Goal: Task Accomplishment & Management: Use online tool/utility

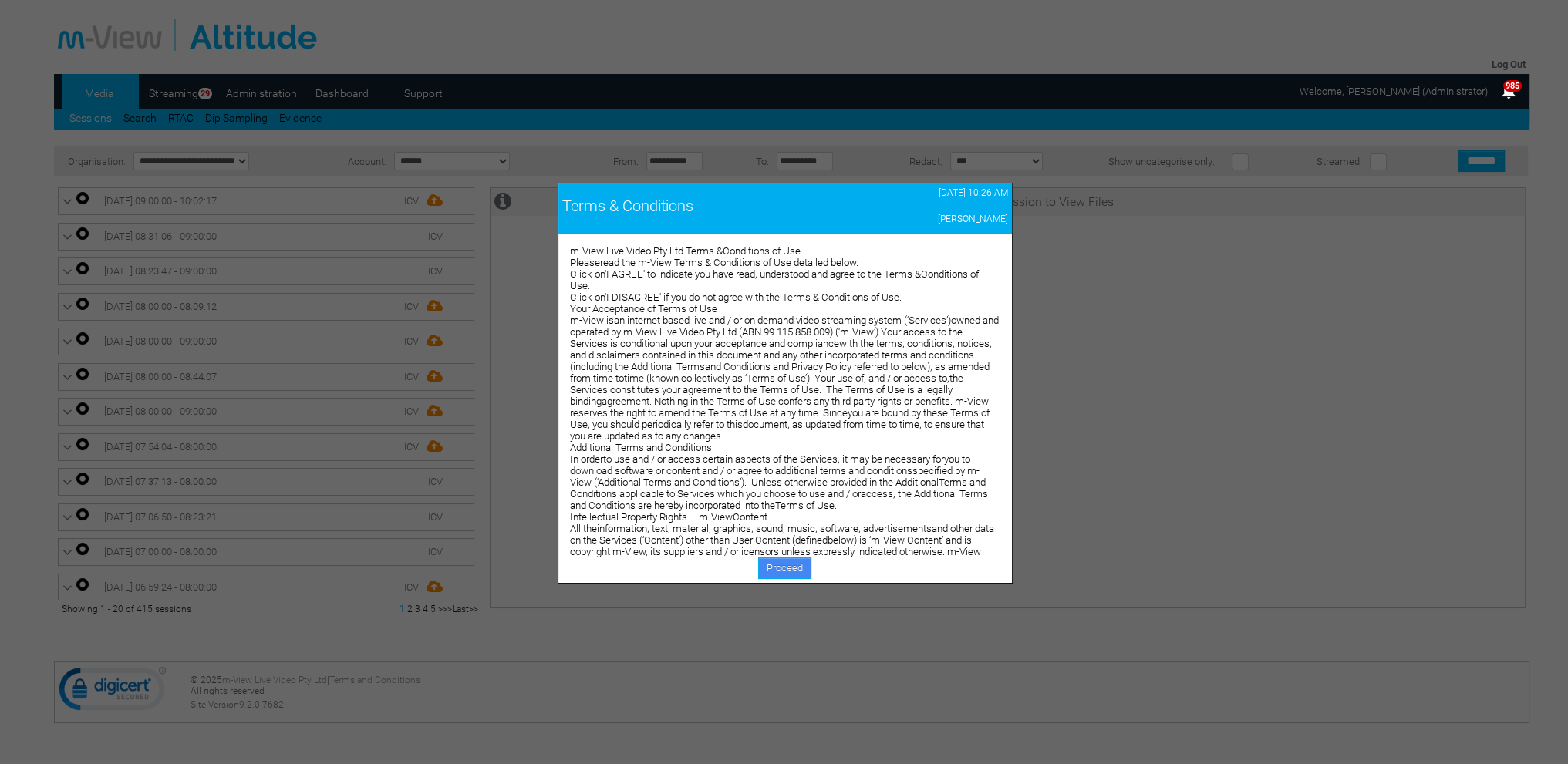
click at [797, 562] on link "Proceed" at bounding box center [785, 568] width 53 height 22
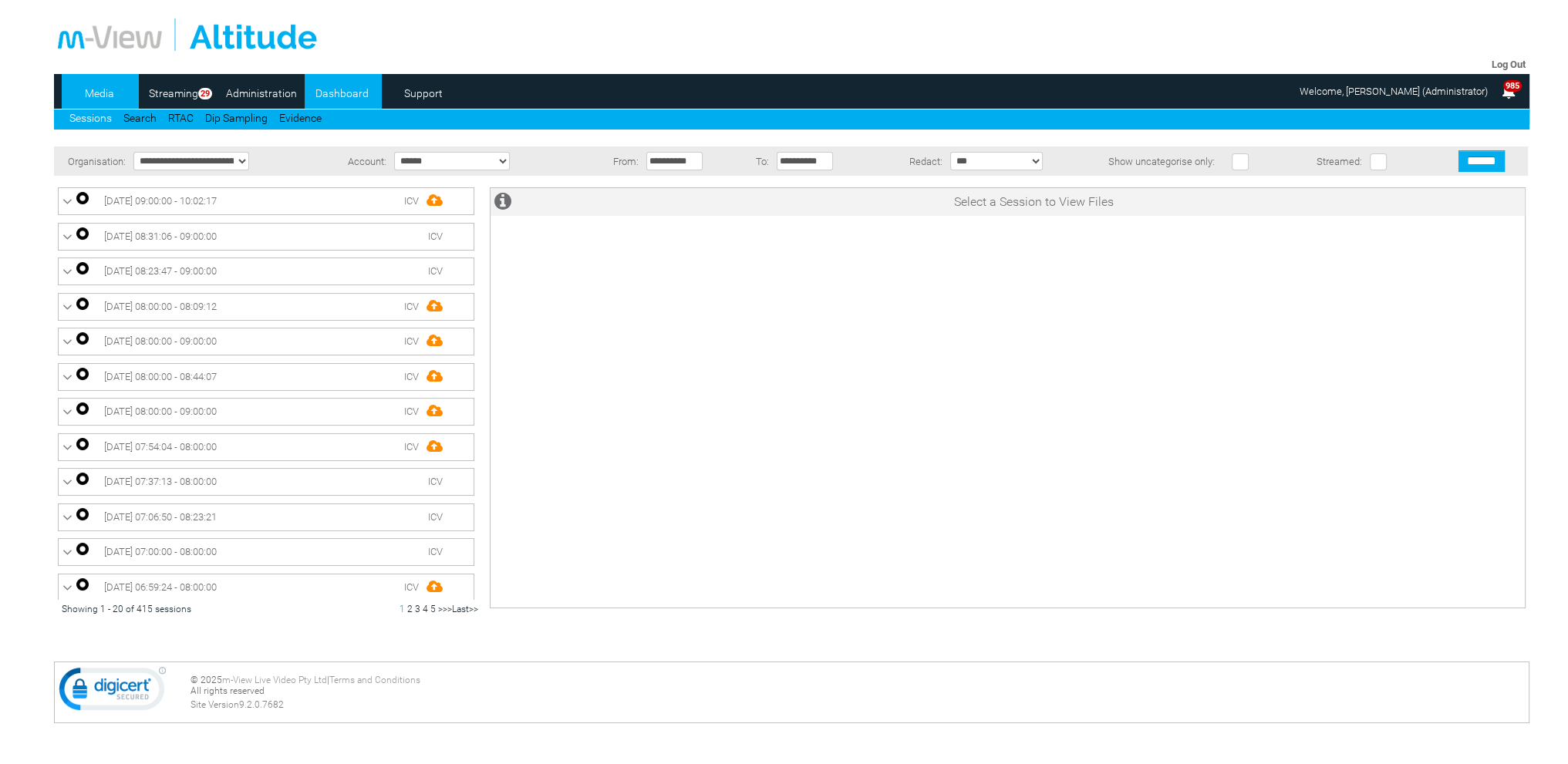
click at [349, 94] on link "Dashboard" at bounding box center [342, 93] width 75 height 23
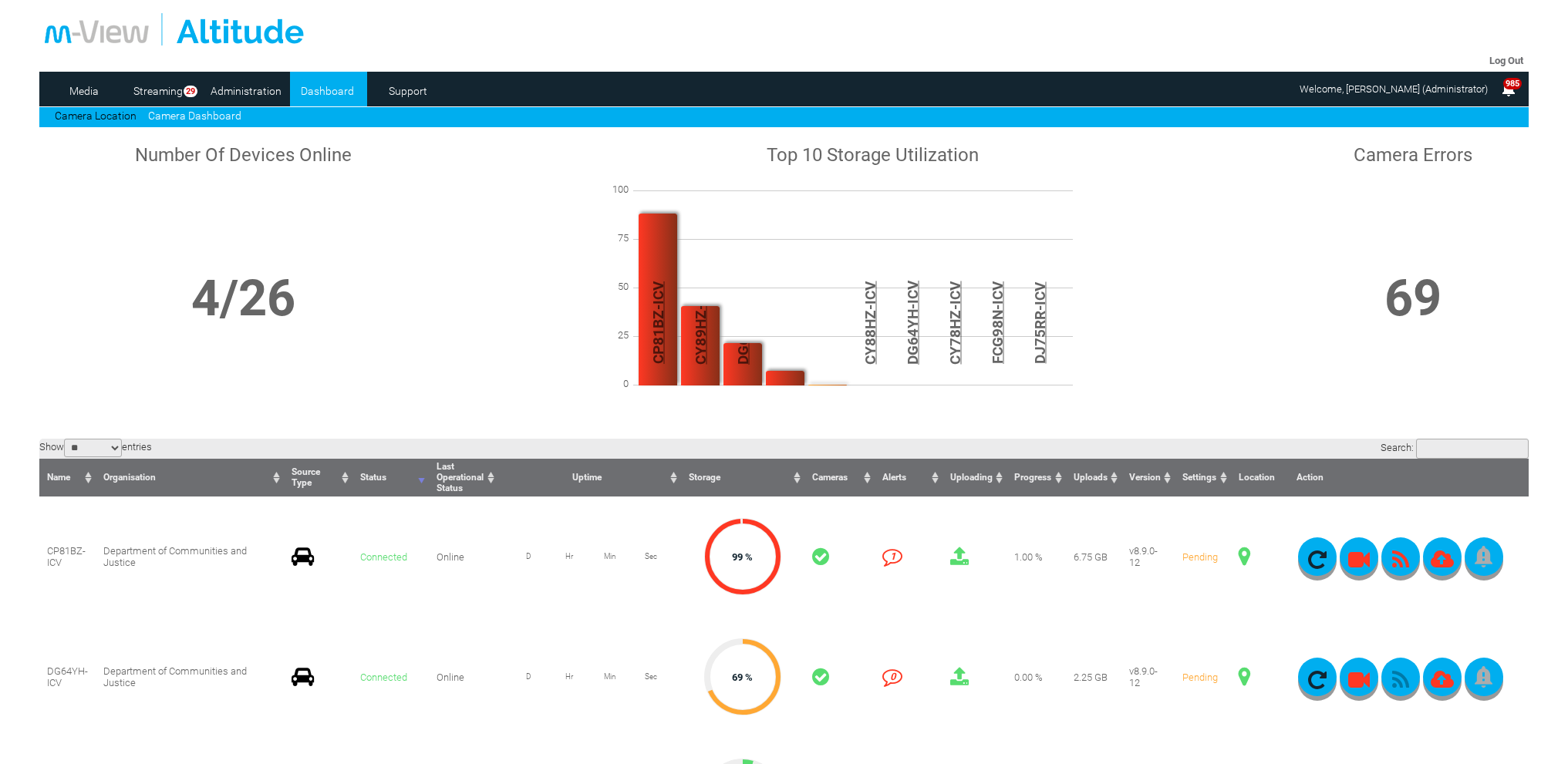
scroll to position [308, 0]
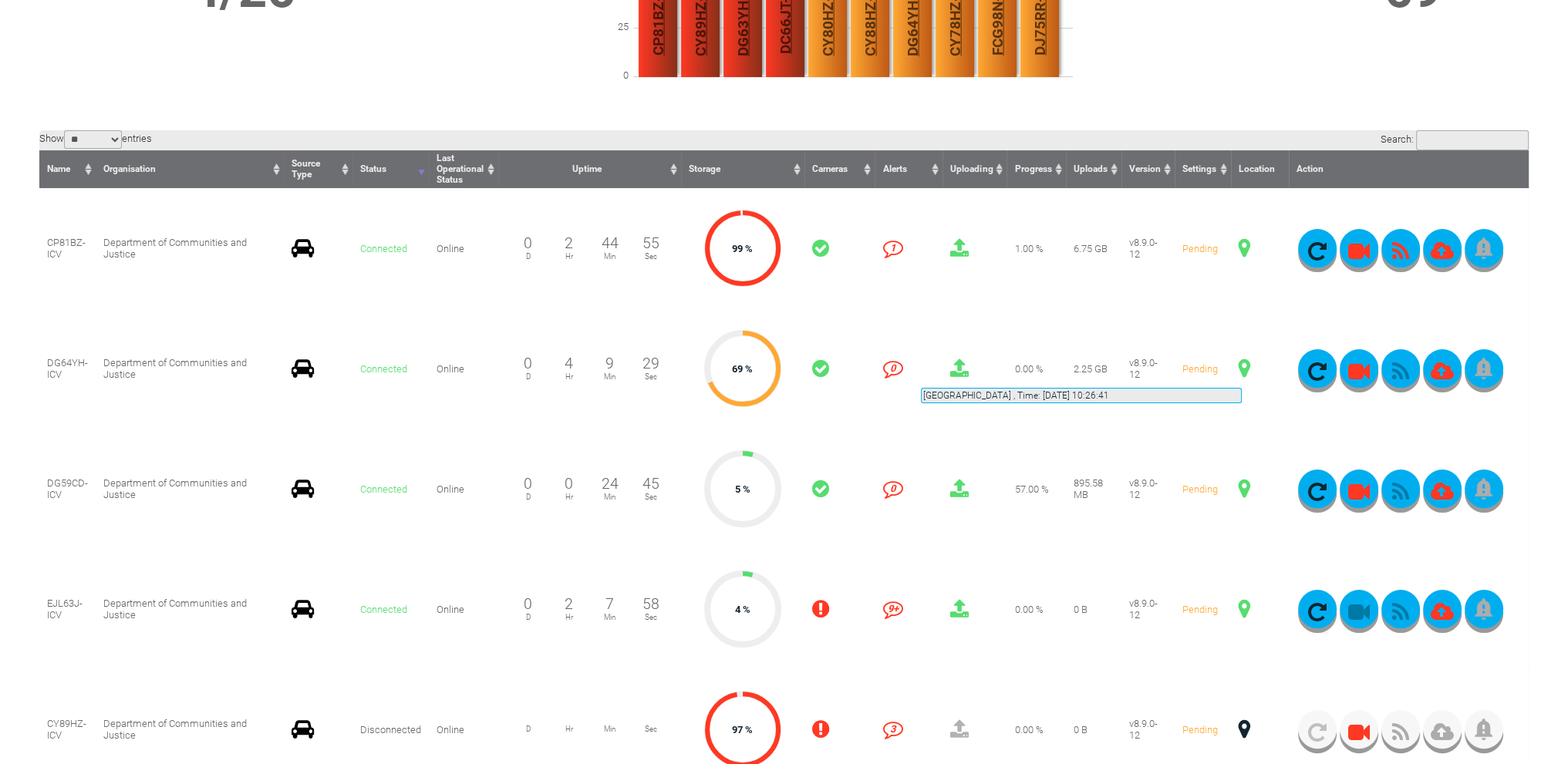
click at [1242, 370] on span at bounding box center [1245, 368] width 11 height 20
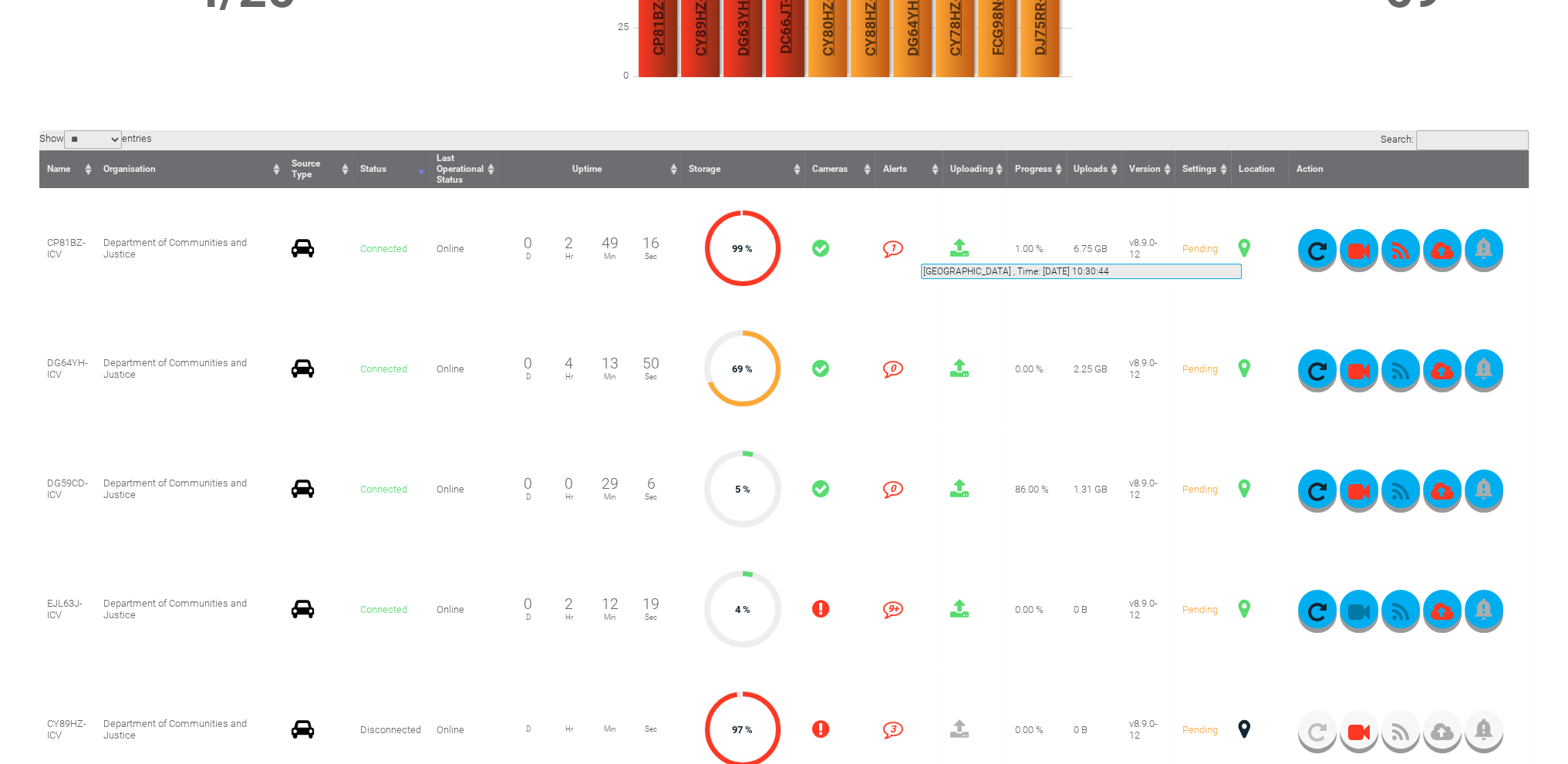
click at [1242, 245] on span at bounding box center [1245, 248] width 11 height 20
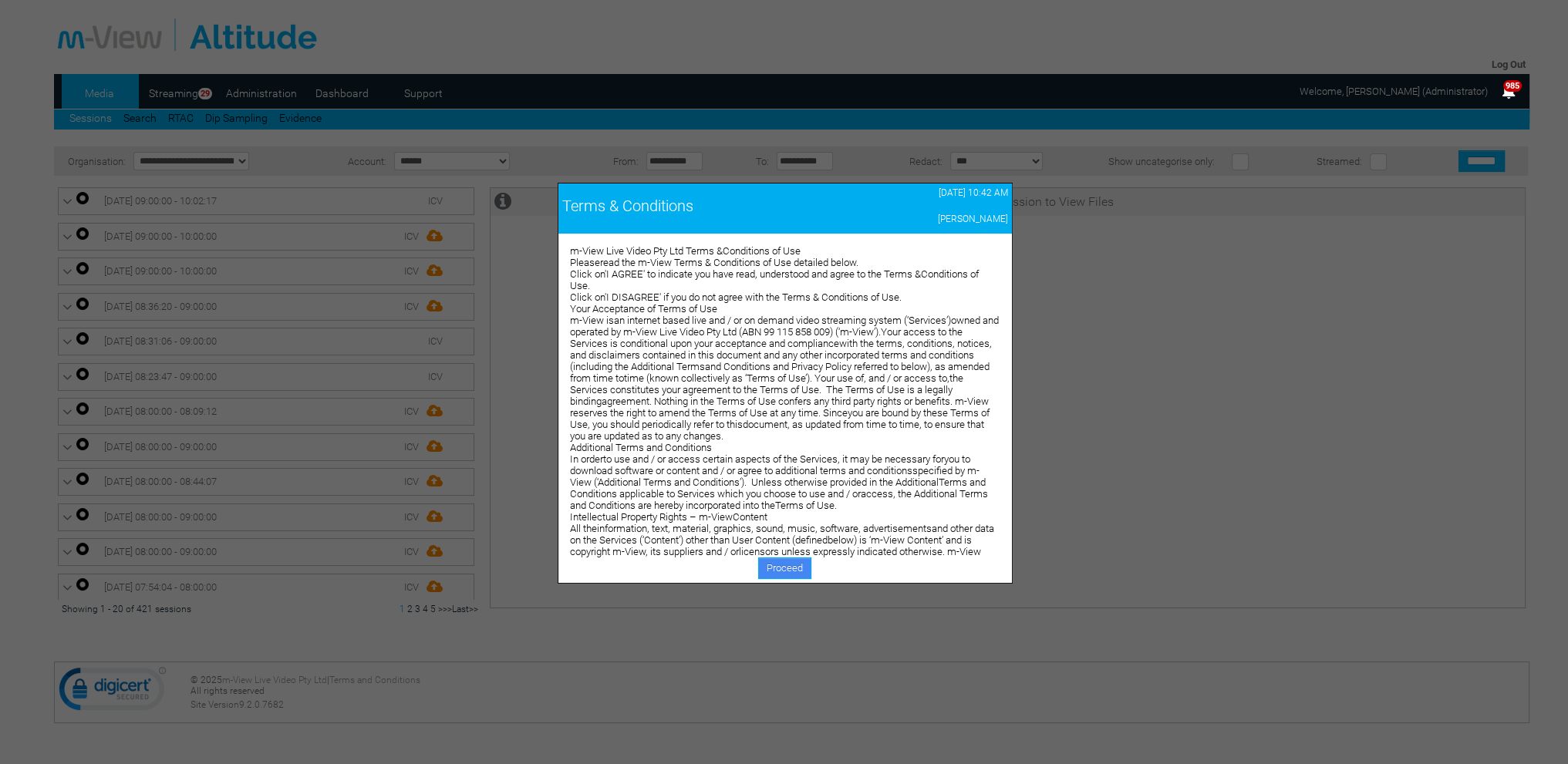
click at [778, 566] on link "Proceed" at bounding box center [785, 568] width 53 height 22
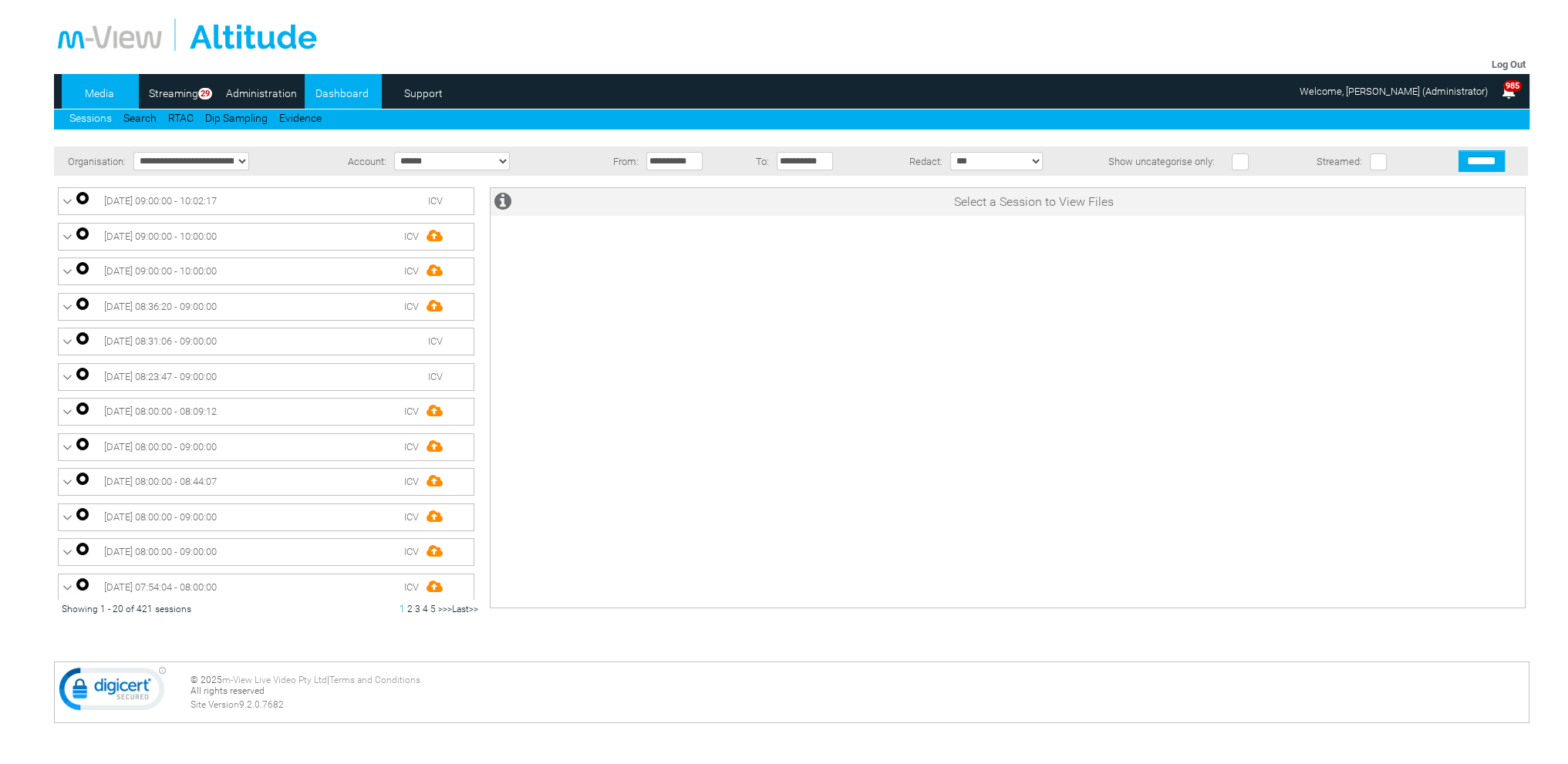
click at [346, 94] on link "Dashboard" at bounding box center [342, 93] width 75 height 23
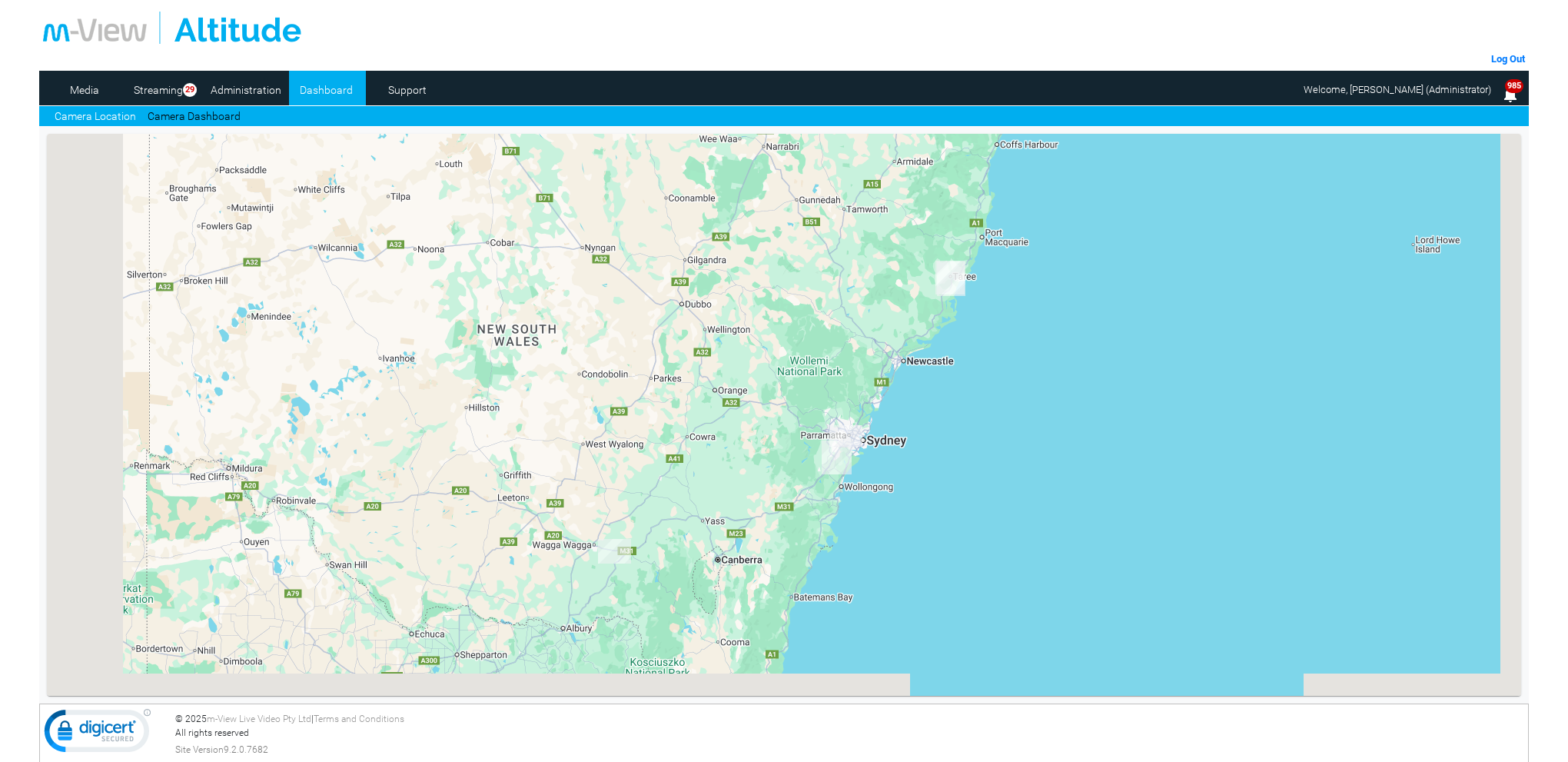
click at [957, 286] on img "DJ75RR-ICV" at bounding box center [950, 277] width 29 height 34
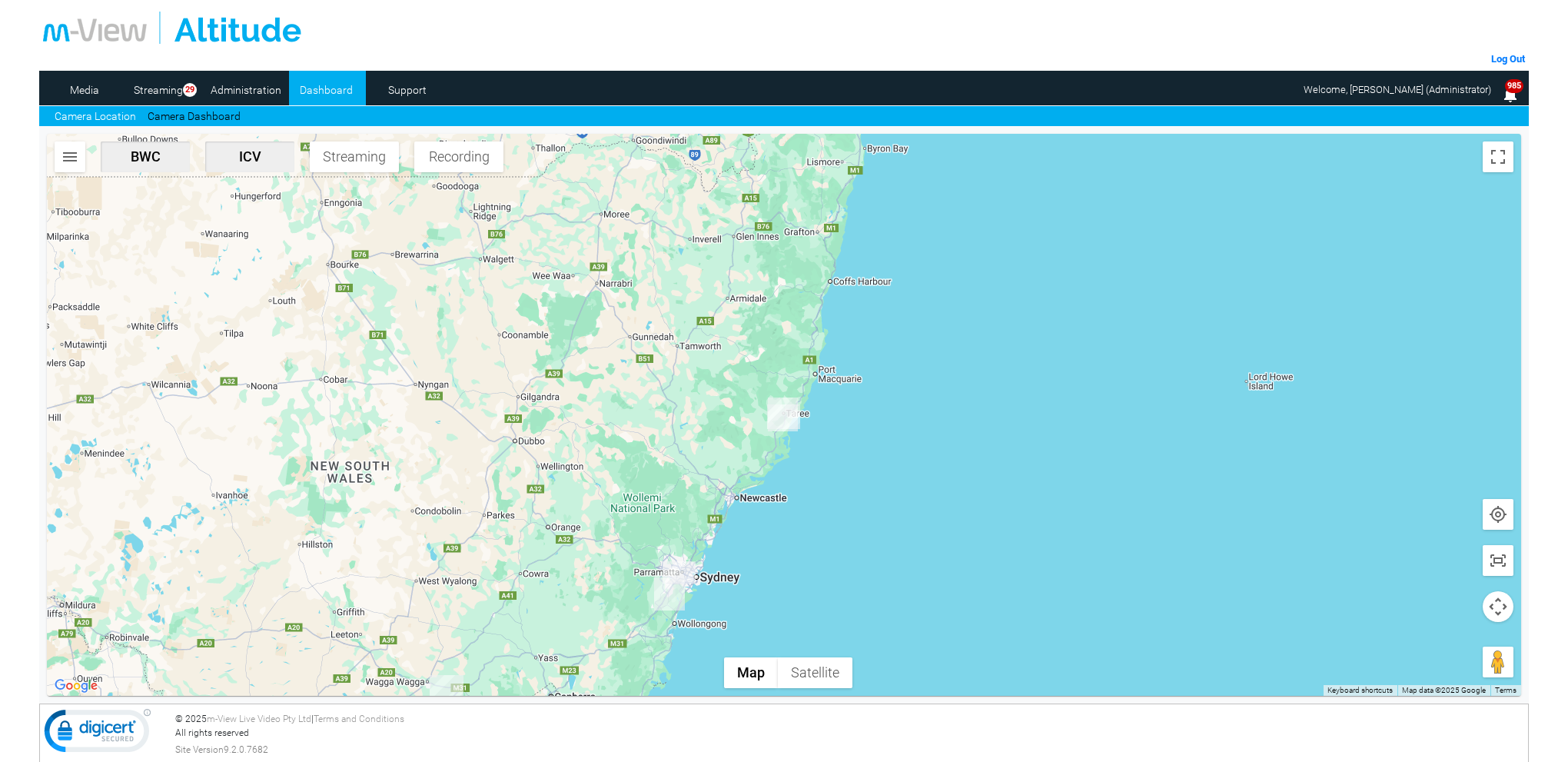
click at [775, 417] on img "DJ75RR-ICV" at bounding box center [782, 414] width 30 height 34
click at [798, 416] on img "DJ75RR-ICV" at bounding box center [782, 414] width 30 height 34
click at [795, 413] on img "DJ75RR-ICV" at bounding box center [782, 414] width 30 height 34
click at [775, 413] on img "DJ75RR-ICV" at bounding box center [782, 414] width 30 height 34
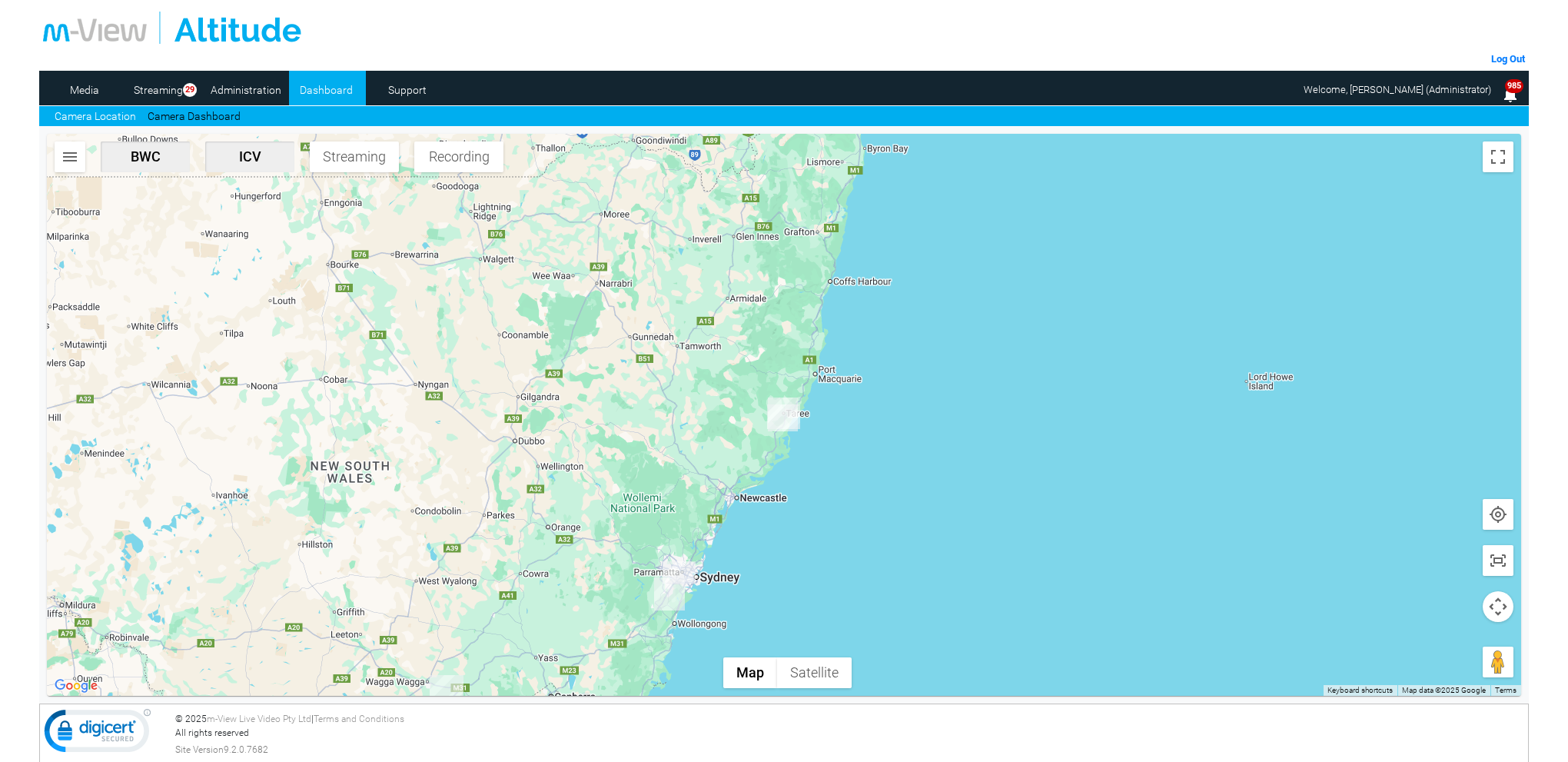
click at [775, 416] on img "DJ75RR-ICV" at bounding box center [782, 414] width 30 height 34
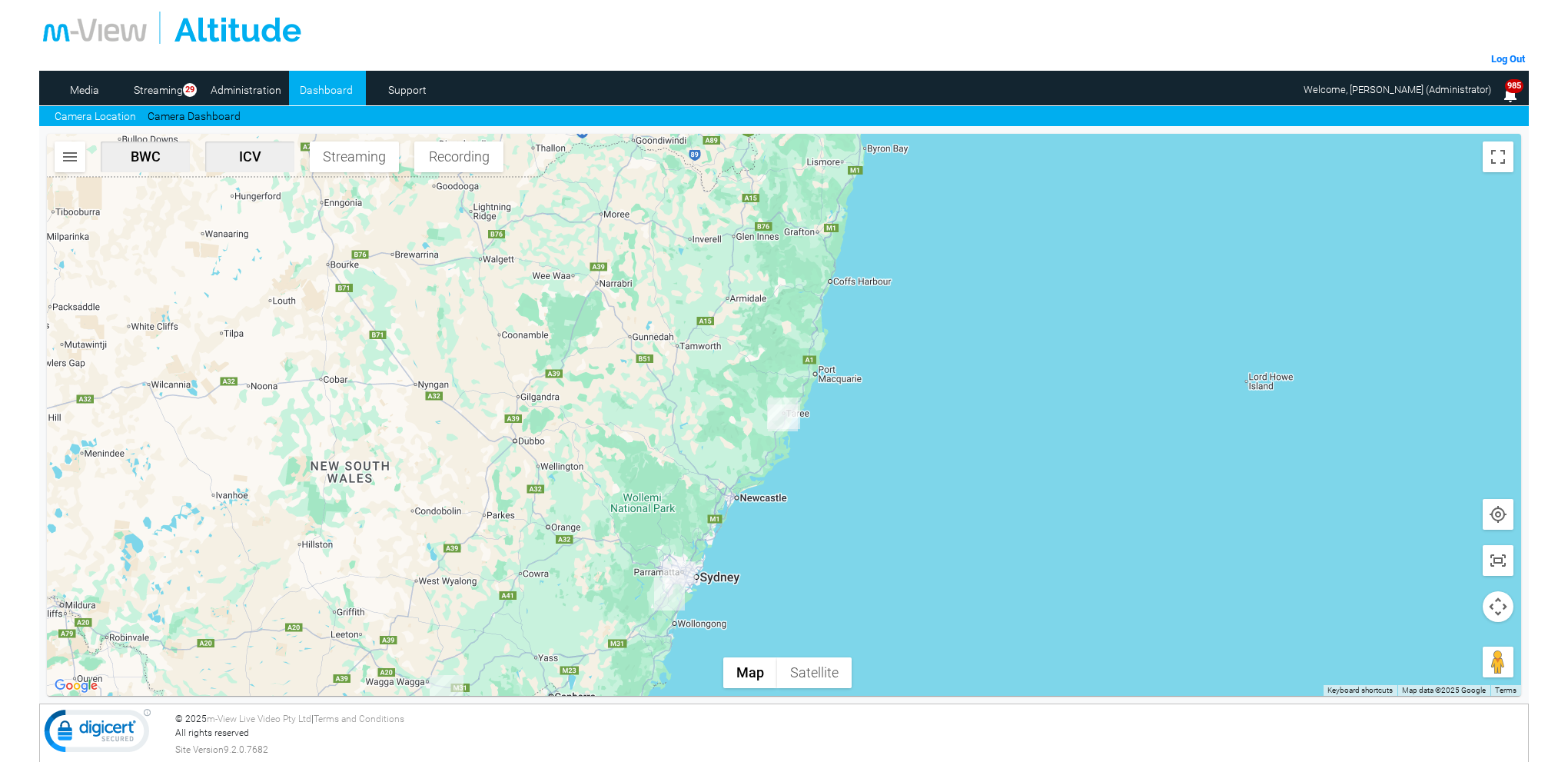
click at [775, 416] on img "DJ75RR-ICV" at bounding box center [782, 414] width 30 height 34
click at [200, 119] on link "Camera Dashboard" at bounding box center [194, 116] width 93 height 16
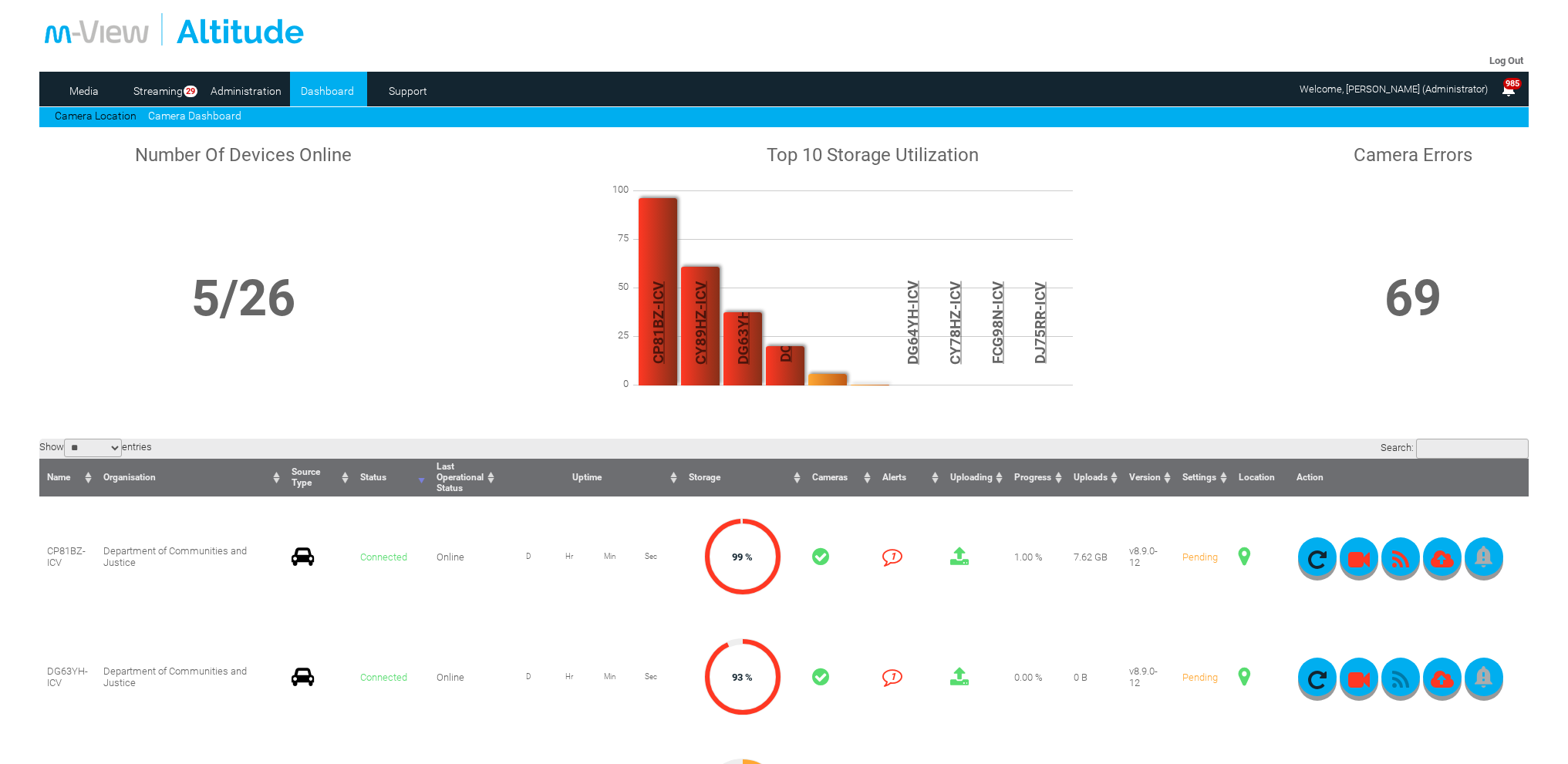
scroll to position [231, 0]
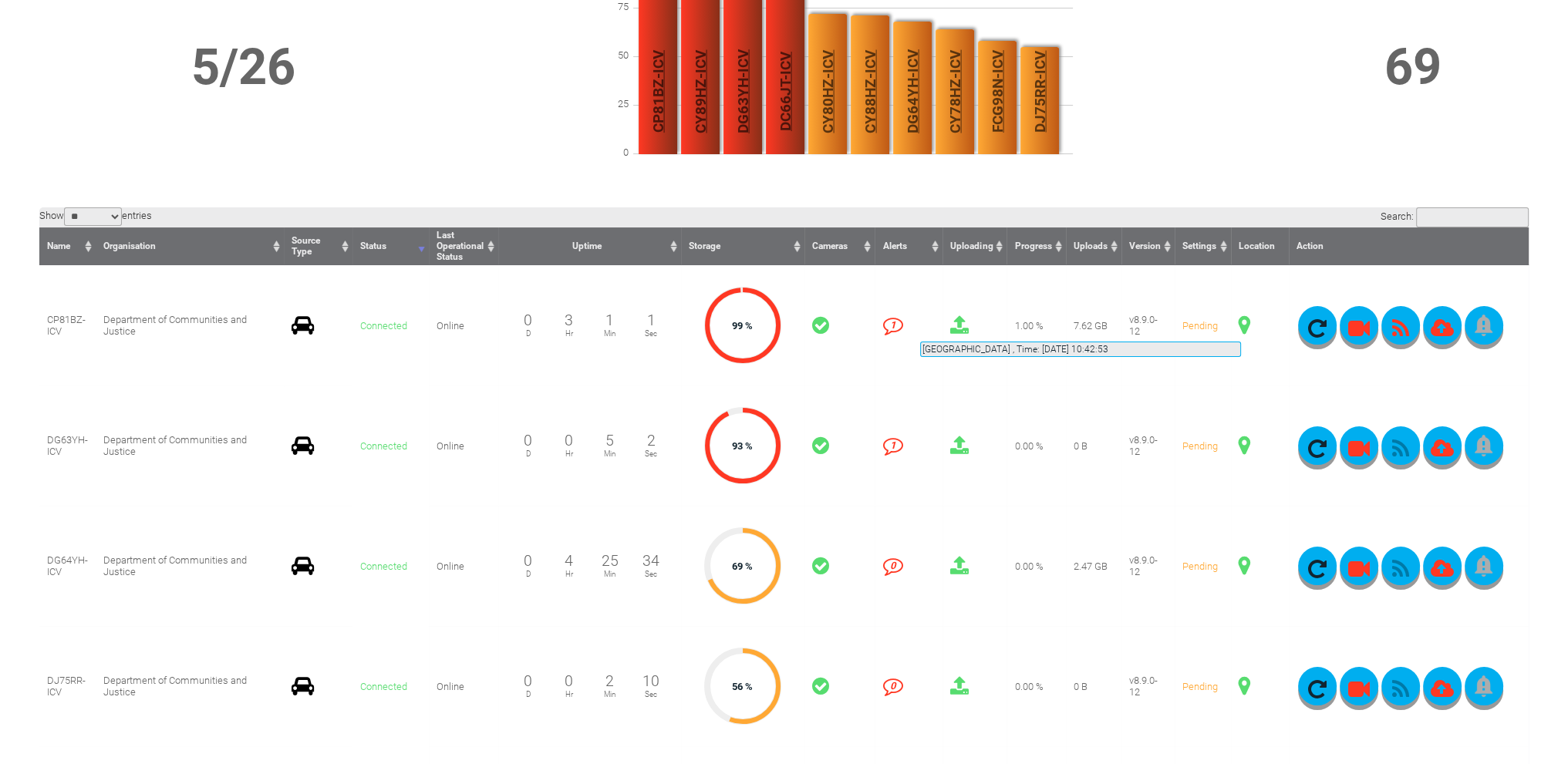
click at [1241, 323] on span at bounding box center [1245, 325] width 11 height 20
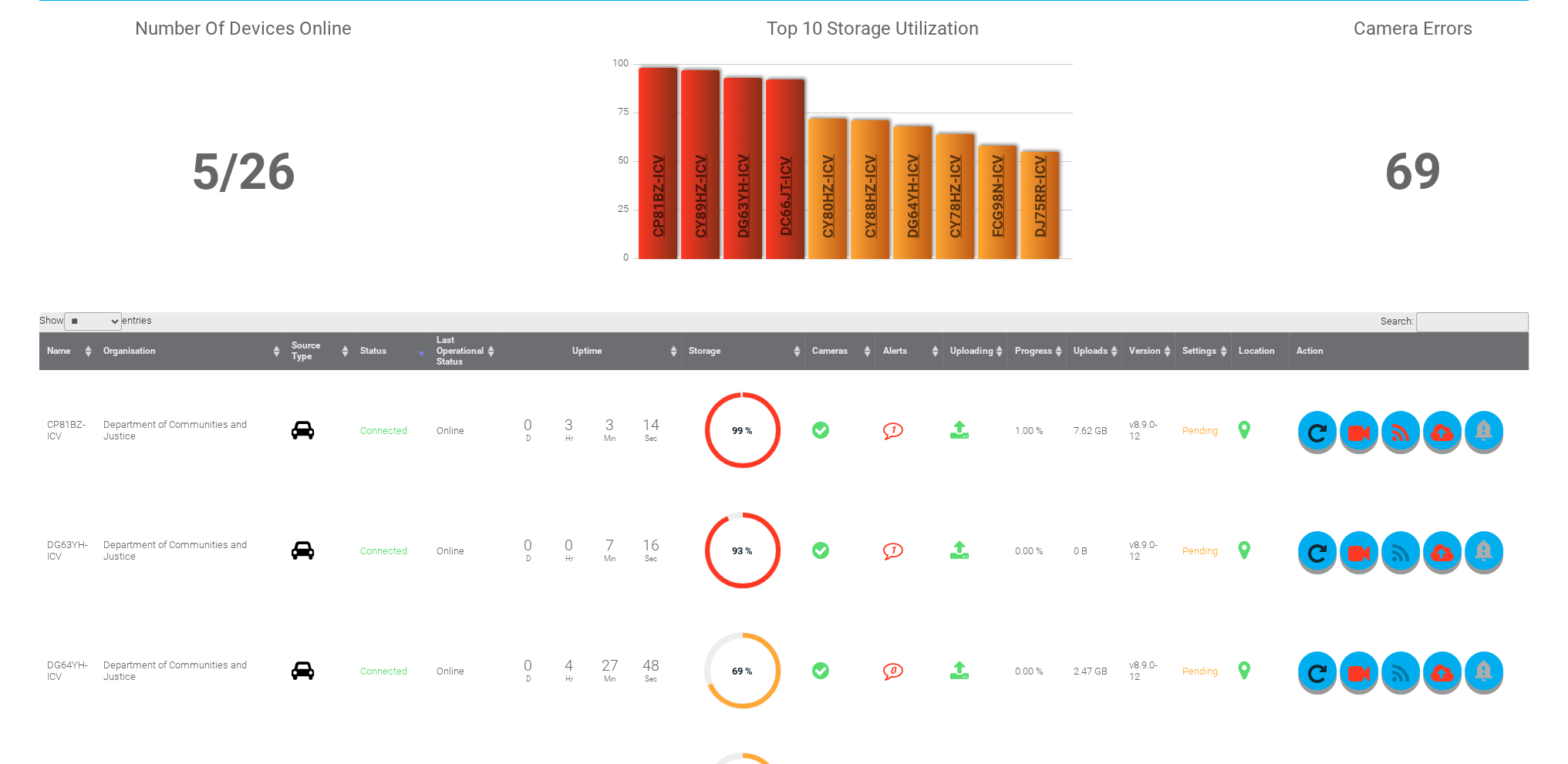
scroll to position [0, 0]
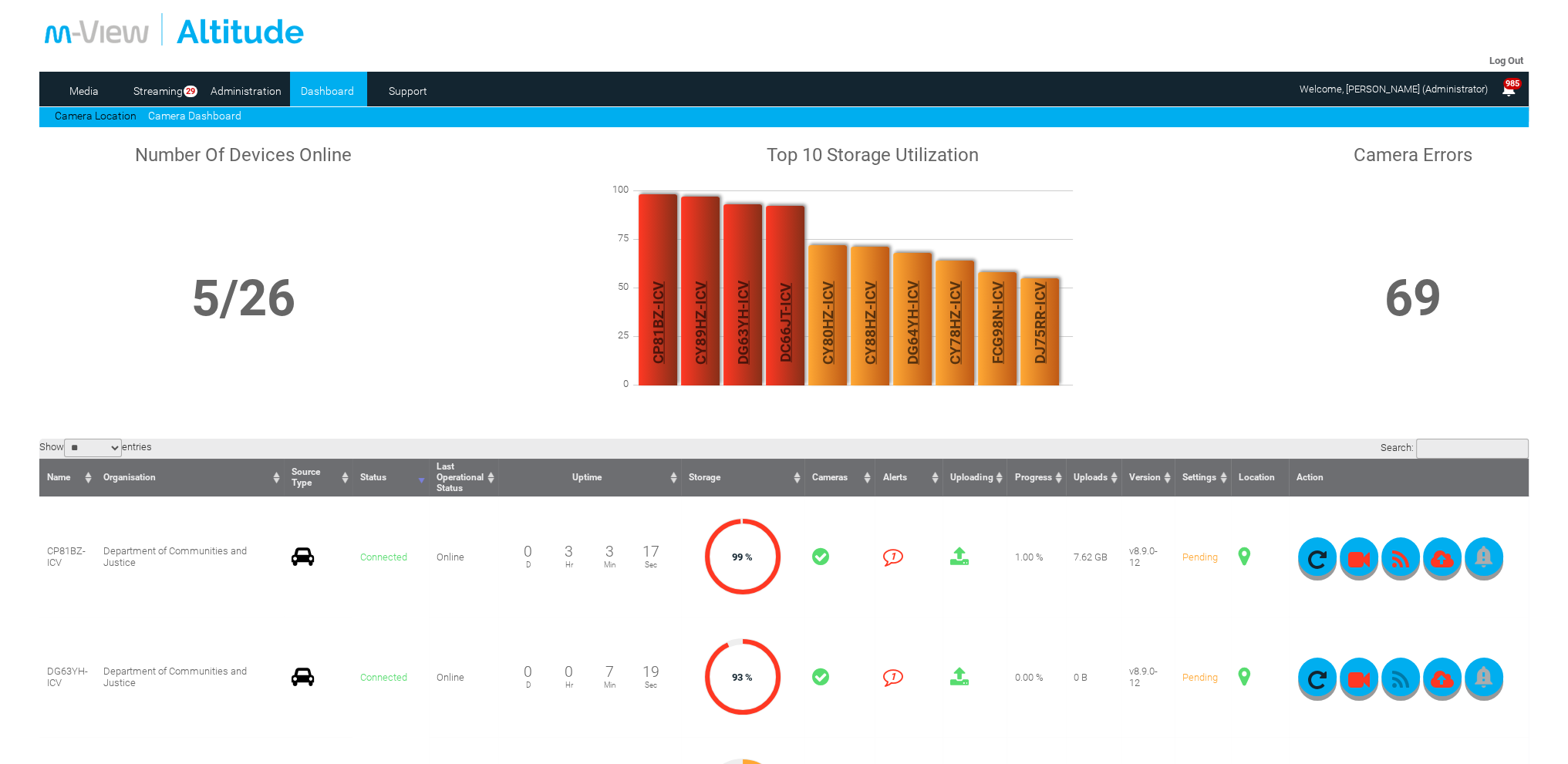
click at [224, 116] on link "Camera Dashboard" at bounding box center [194, 115] width 93 height 12
click at [99, 116] on link "Camera Location" at bounding box center [96, 115] width 82 height 12
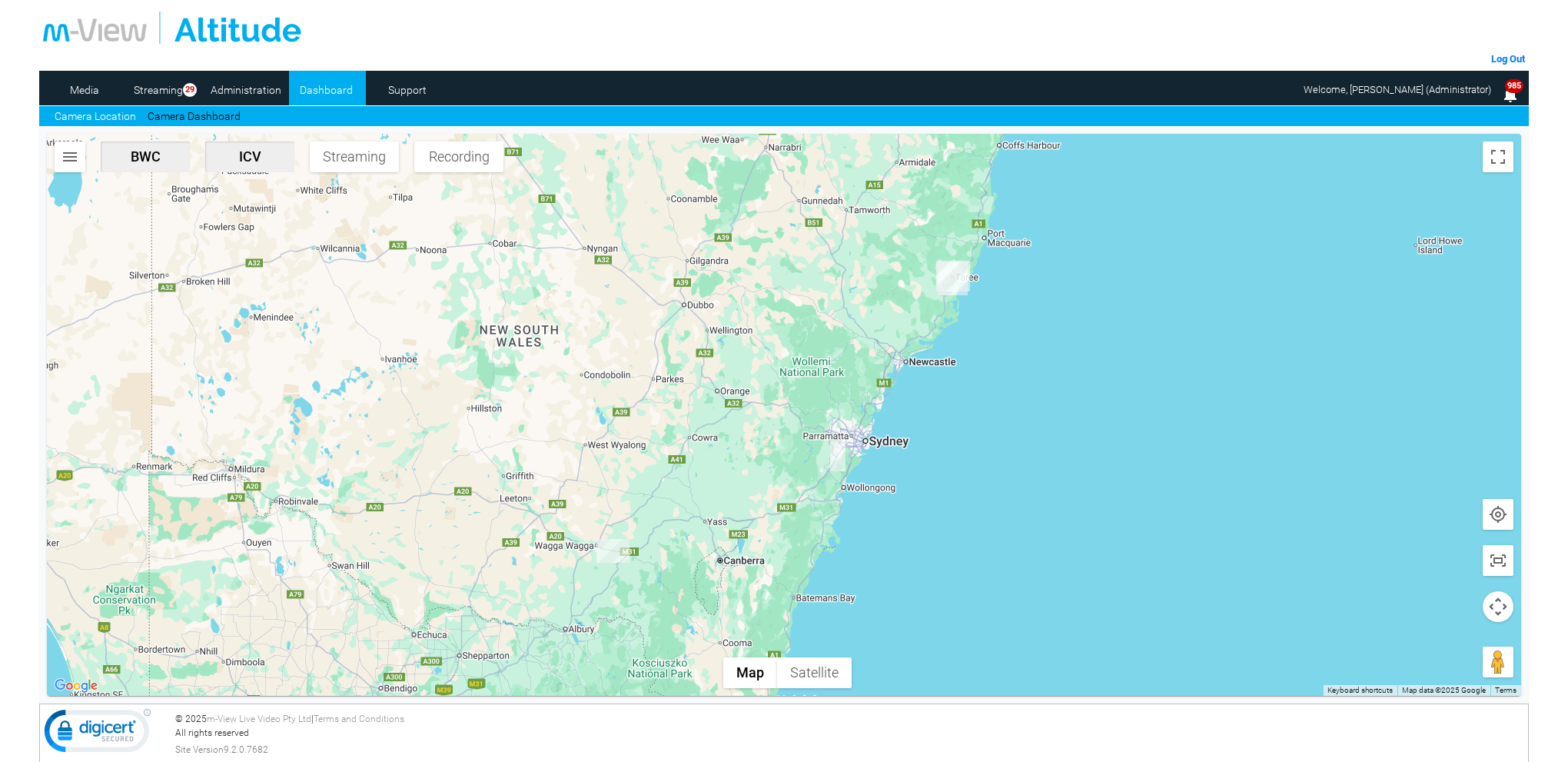
click at [963, 283] on img "DJ75RR-ICV" at bounding box center [953, 276] width 34 height 30
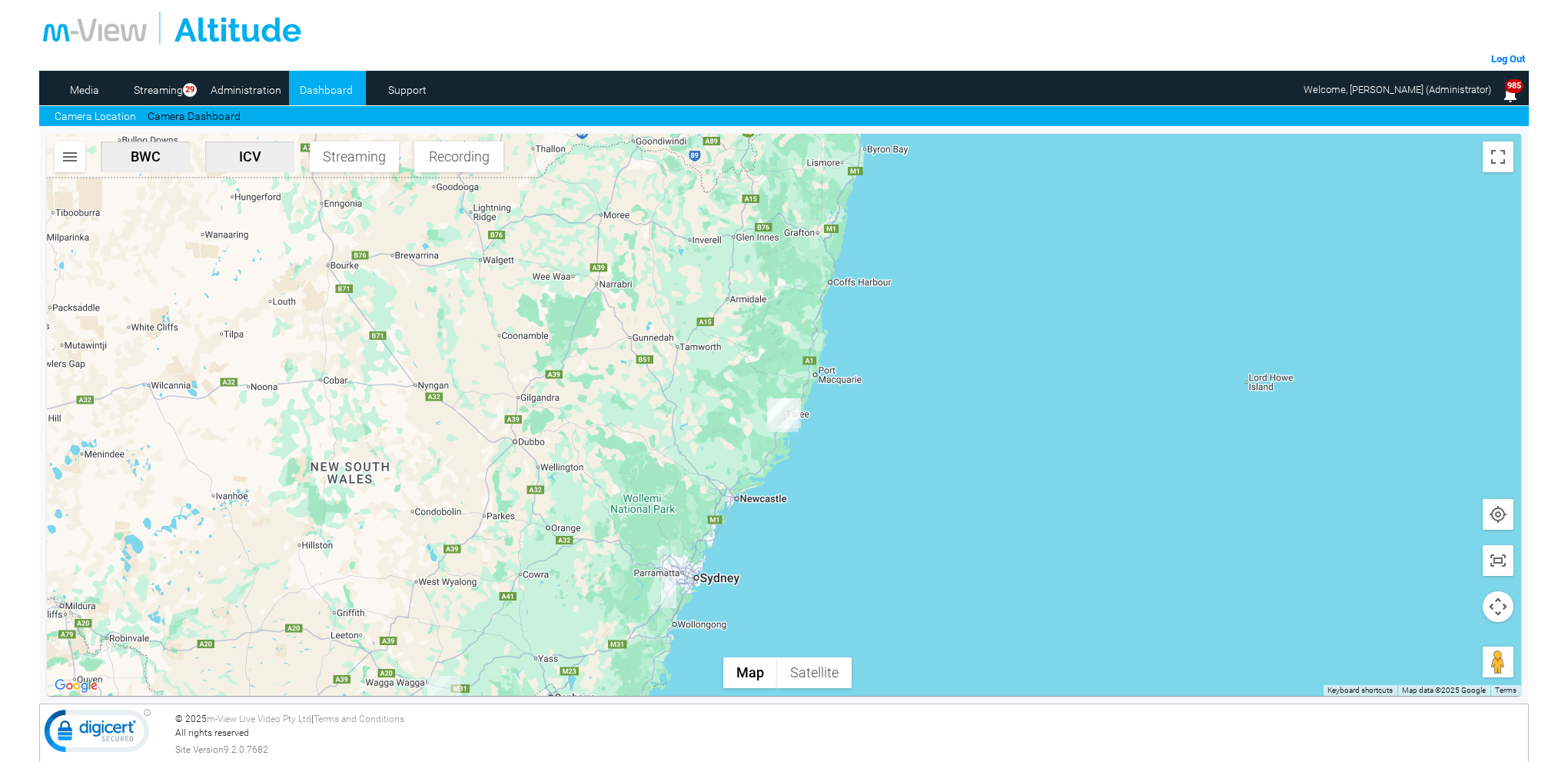
click at [778, 402] on img "DJ75RR-ICV" at bounding box center [784, 413] width 34 height 30
click at [788, 426] on img "DJ75RR-ICV" at bounding box center [784, 413] width 34 height 30
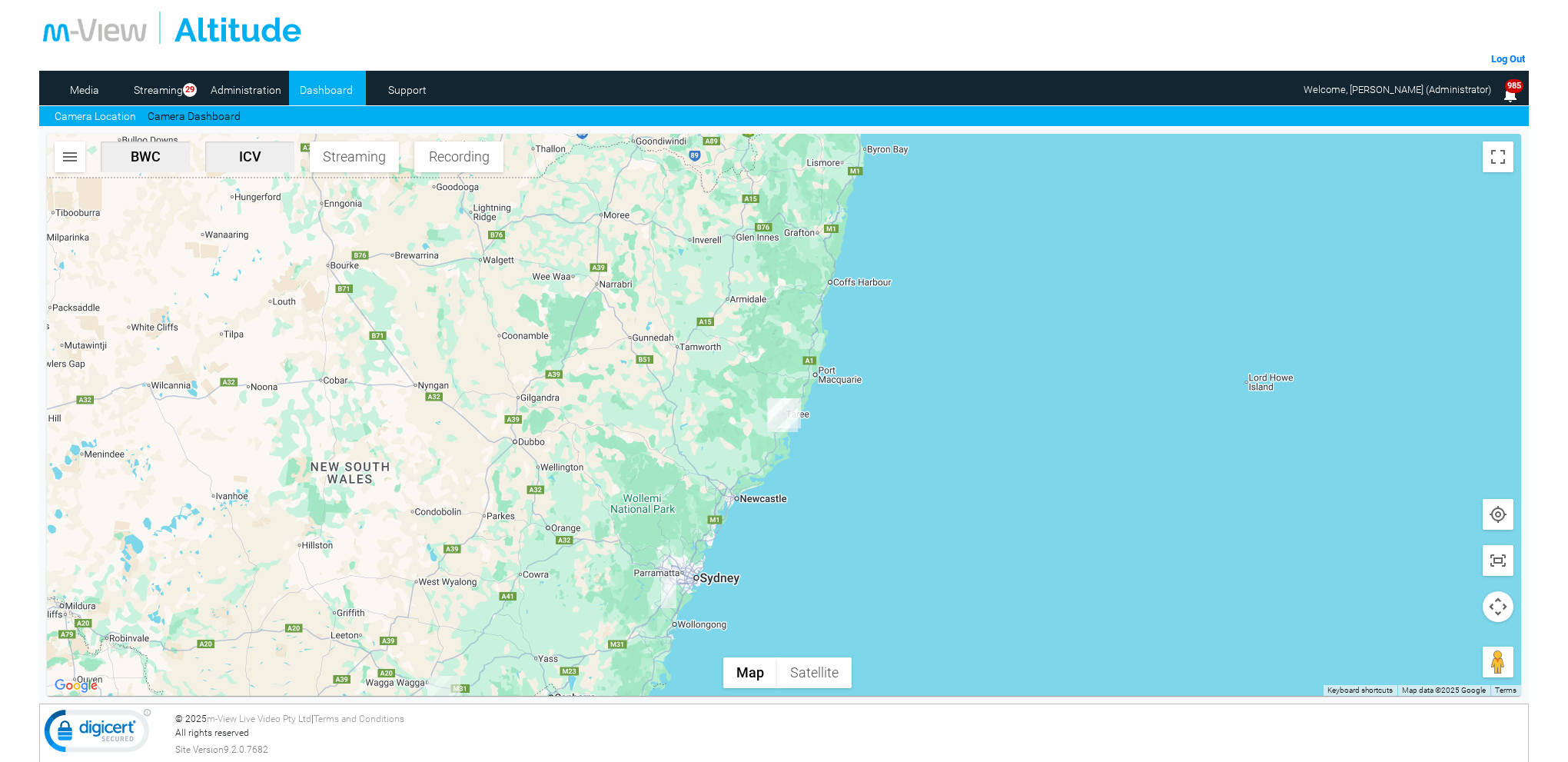
click at [791, 426] on img "DJ75RR-ICV" at bounding box center [784, 413] width 34 height 30
click at [774, 410] on img "DJ75RR-ICV. GPS lost, last seen: 21/08/2025, 10:48:00" at bounding box center [783, 413] width 26 height 34
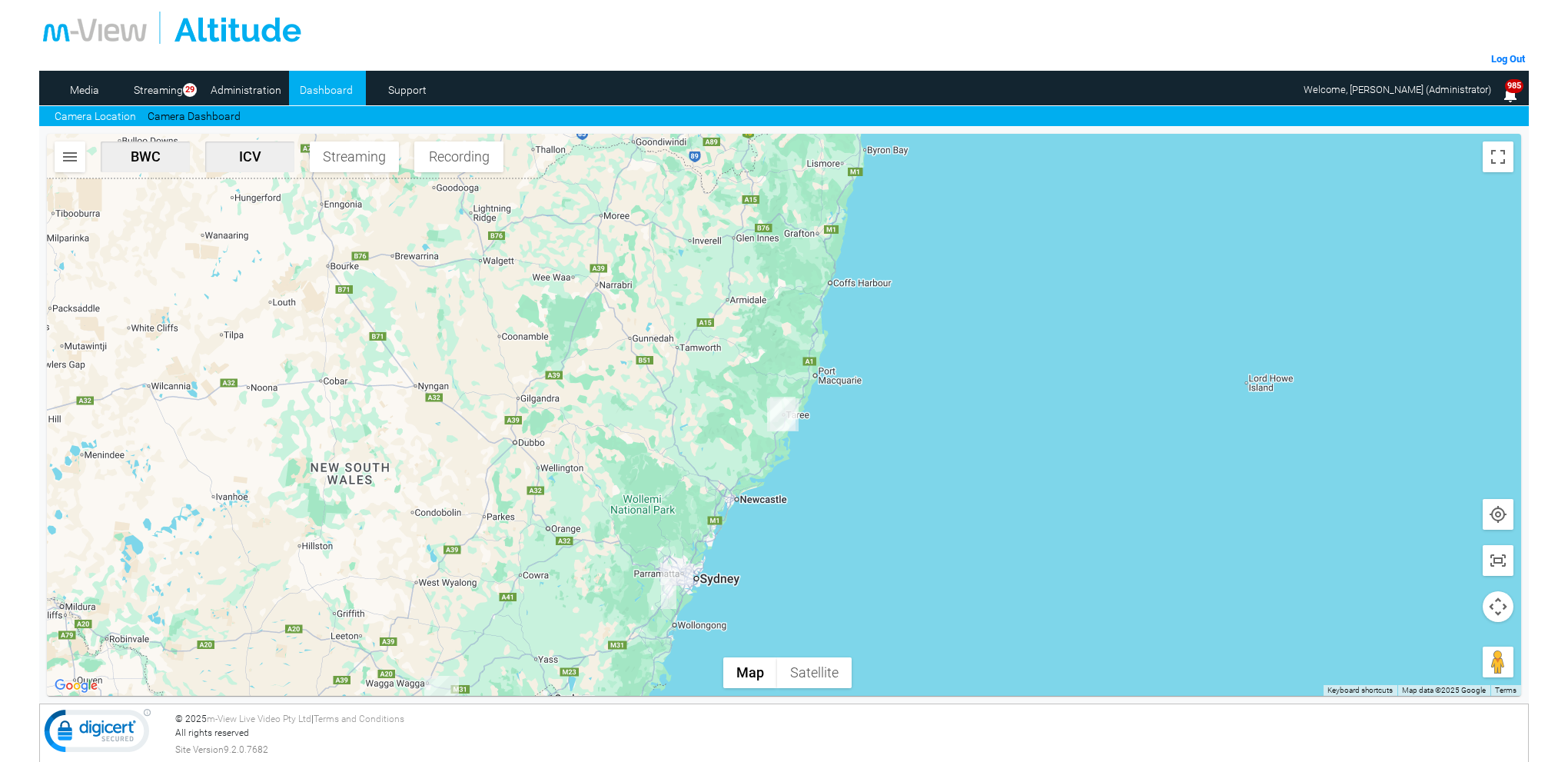
click at [774, 410] on img "DJ75RR-ICV. GPS lost, last seen: 21/08/2025, 10:48:00" at bounding box center [783, 413] width 26 height 34
click at [777, 409] on img "CP81BZ-ICV" at bounding box center [782, 415] width 33 height 32
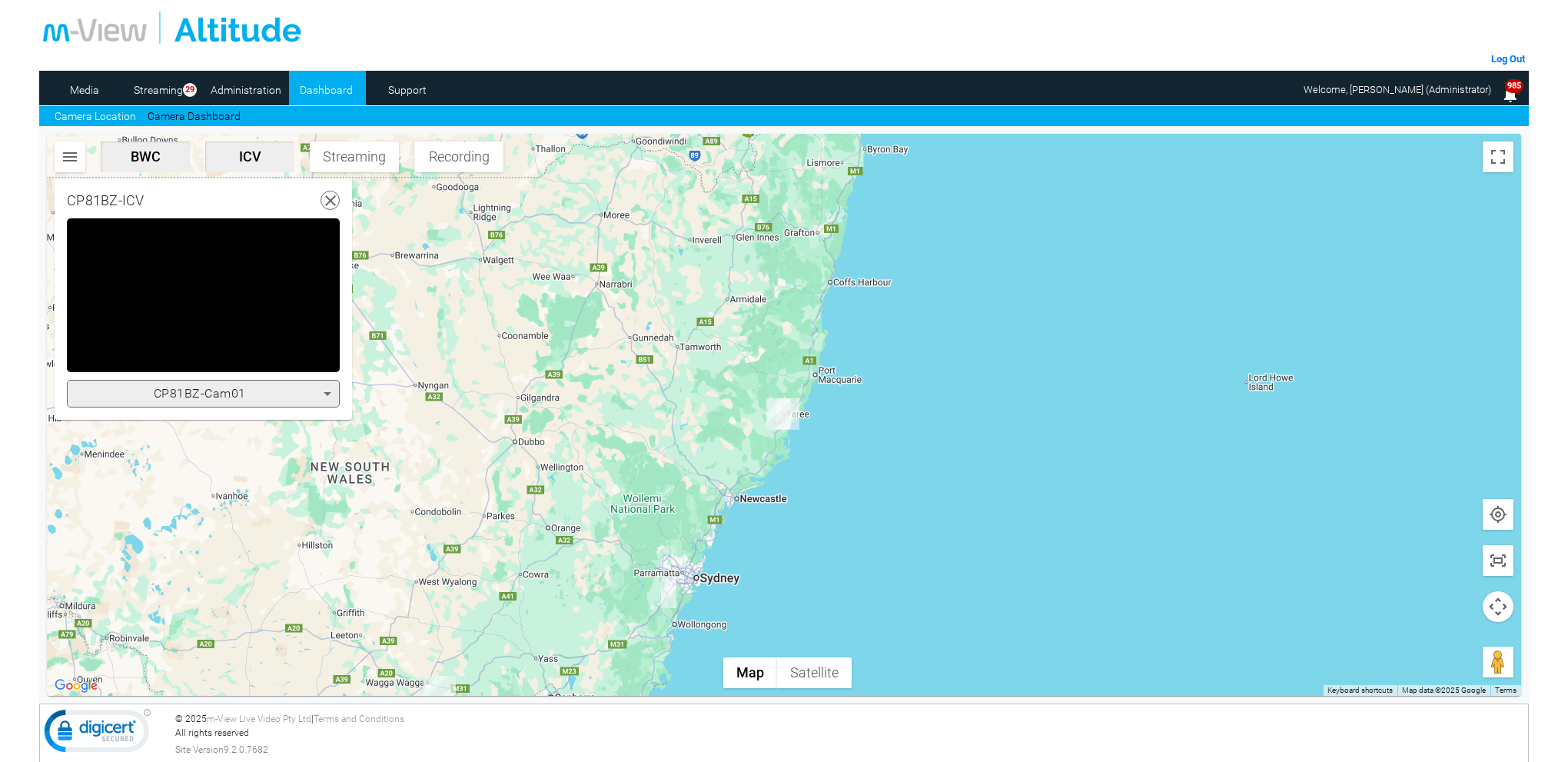
click at [327, 398] on icon at bounding box center [327, 393] width 18 height 18
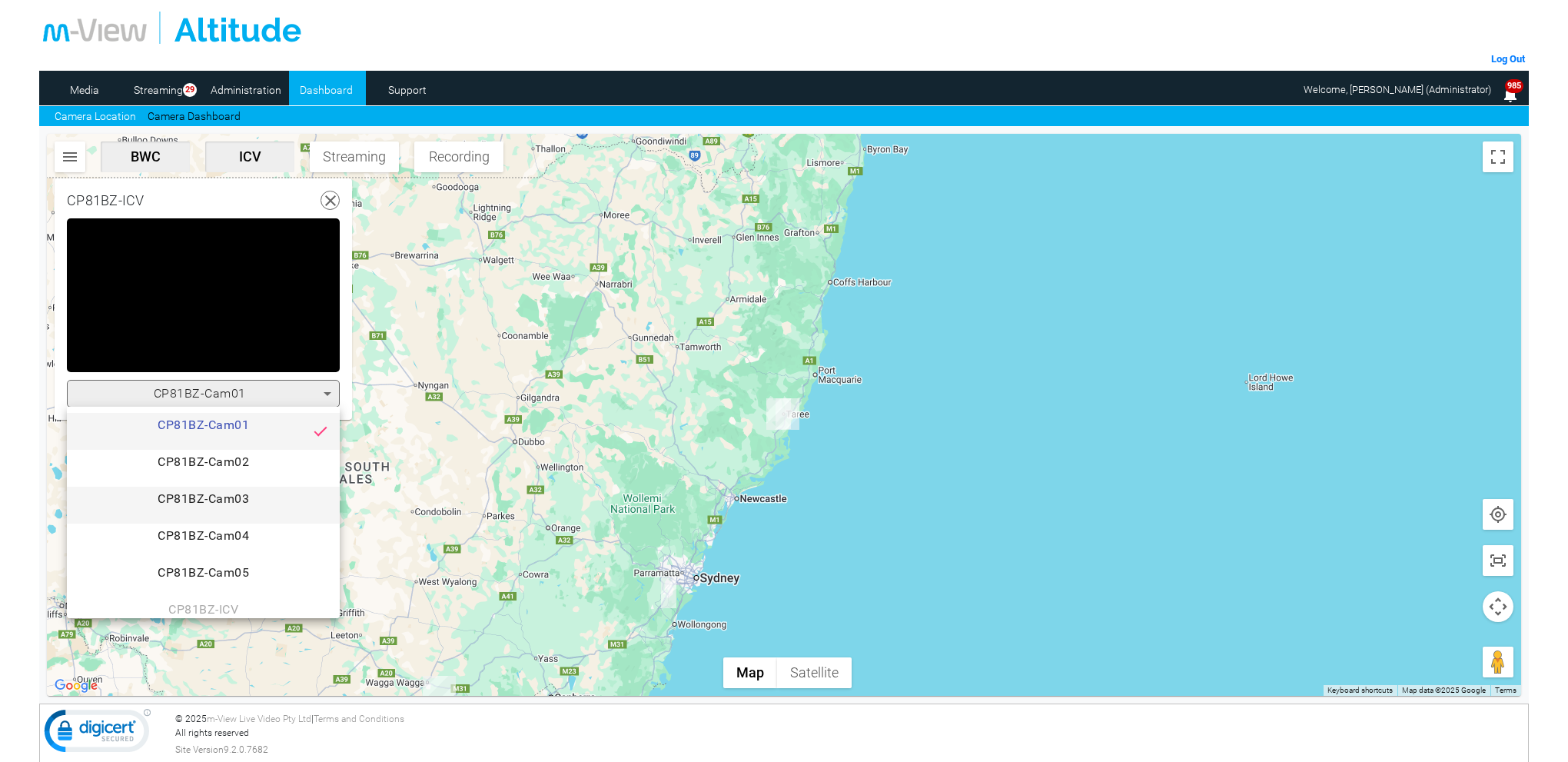
click at [251, 495] on span "CP81BZ-Cam03" at bounding box center [203, 505] width 248 height 30
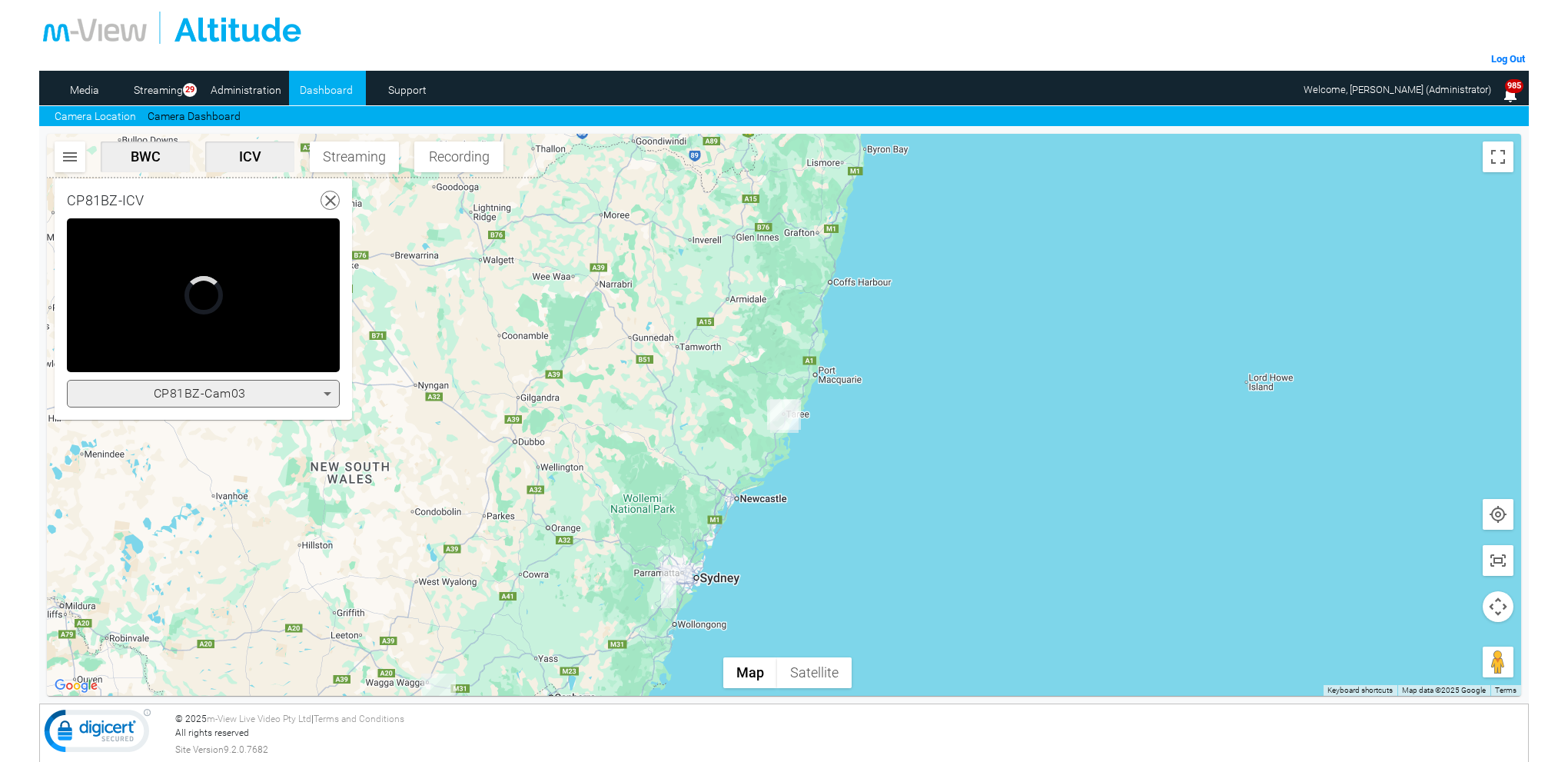
click at [328, 393] on icon at bounding box center [328, 394] width 8 height 4
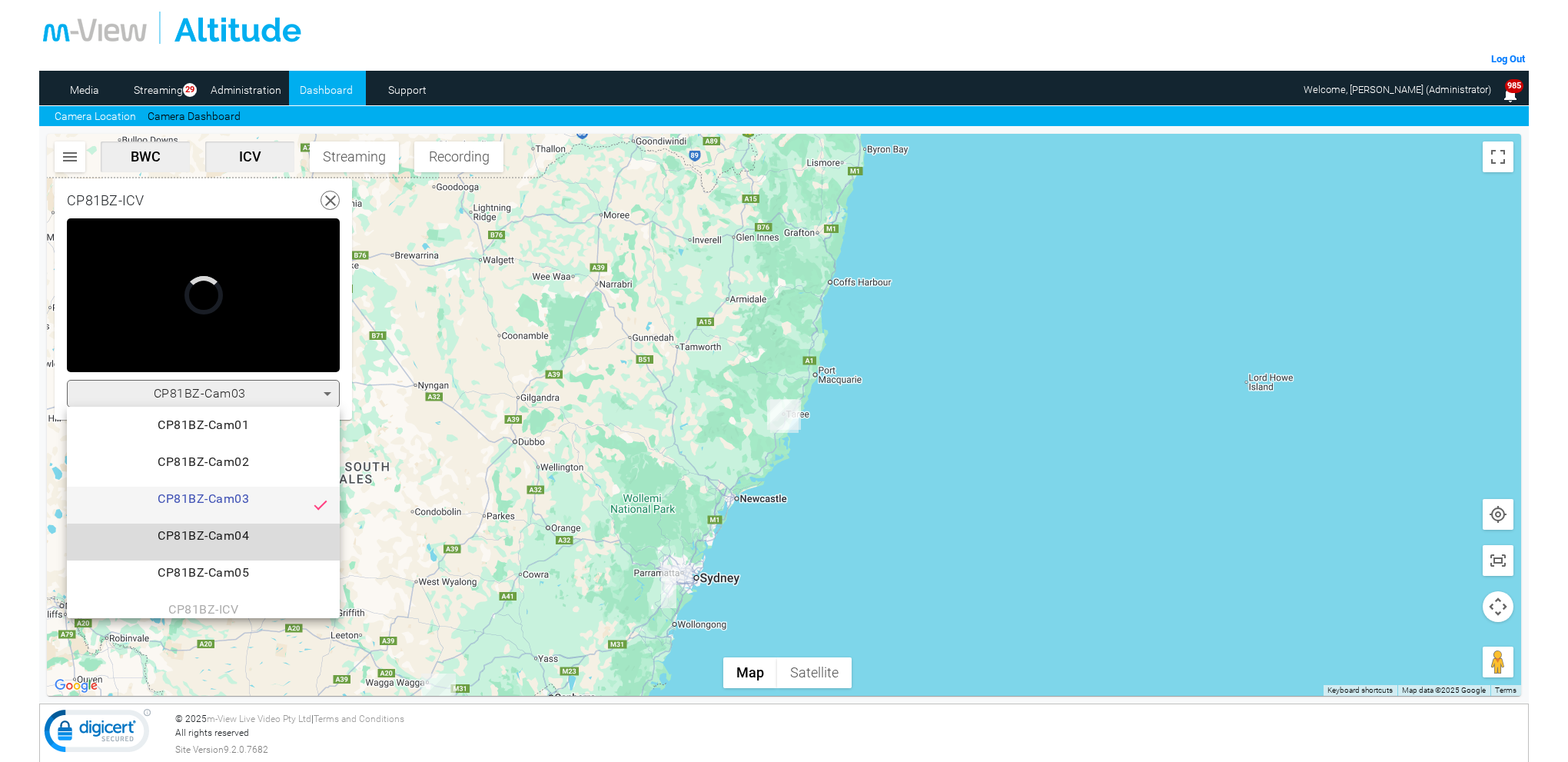
click at [233, 543] on span "CP81BZ-Cam04" at bounding box center [203, 542] width 248 height 30
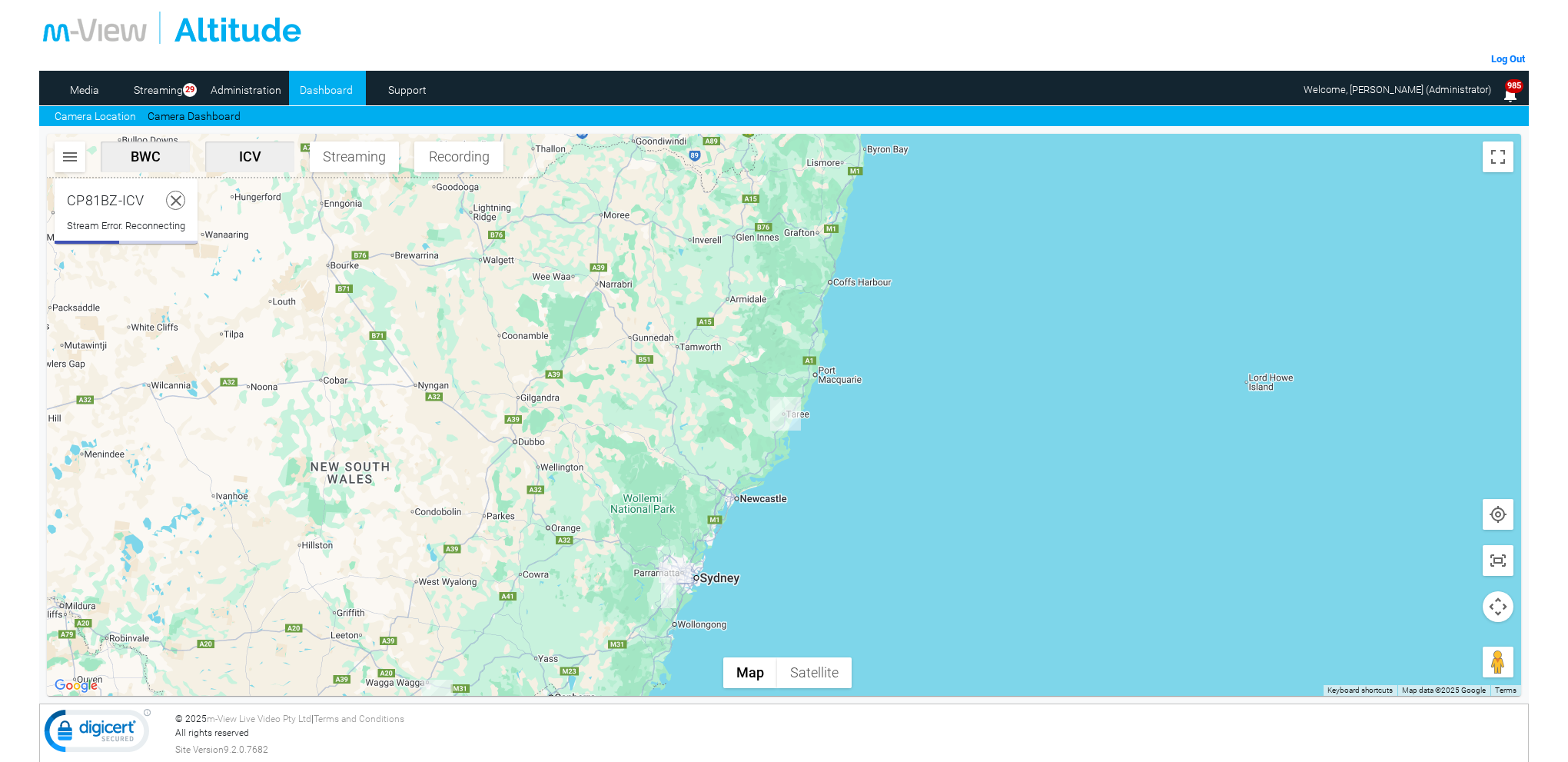
click at [175, 197] on use at bounding box center [175, 200] width 10 height 10
click at [201, 115] on link "Camera Dashboard" at bounding box center [194, 116] width 93 height 16
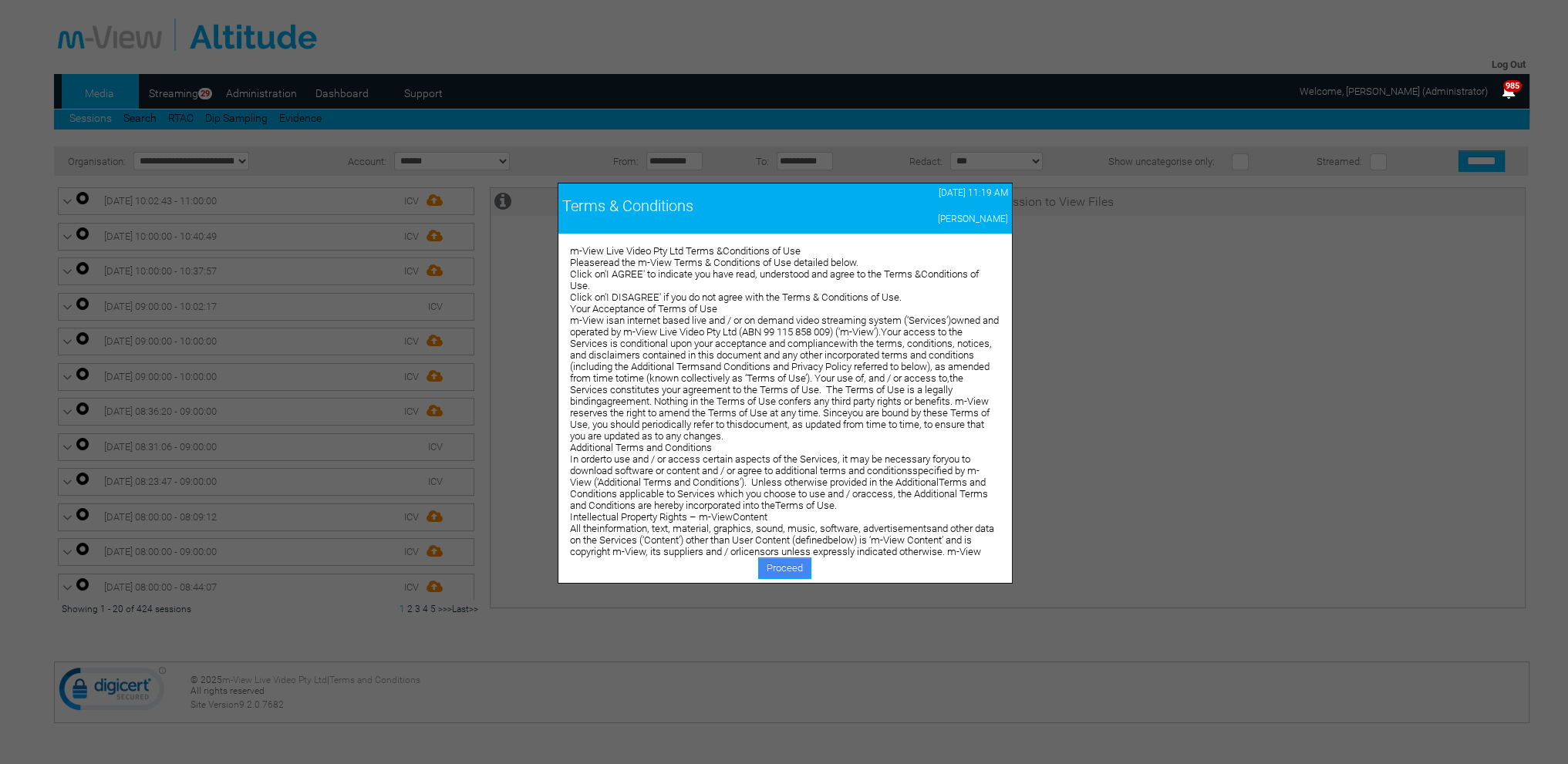
click at [780, 563] on link "Proceed" at bounding box center [785, 568] width 53 height 22
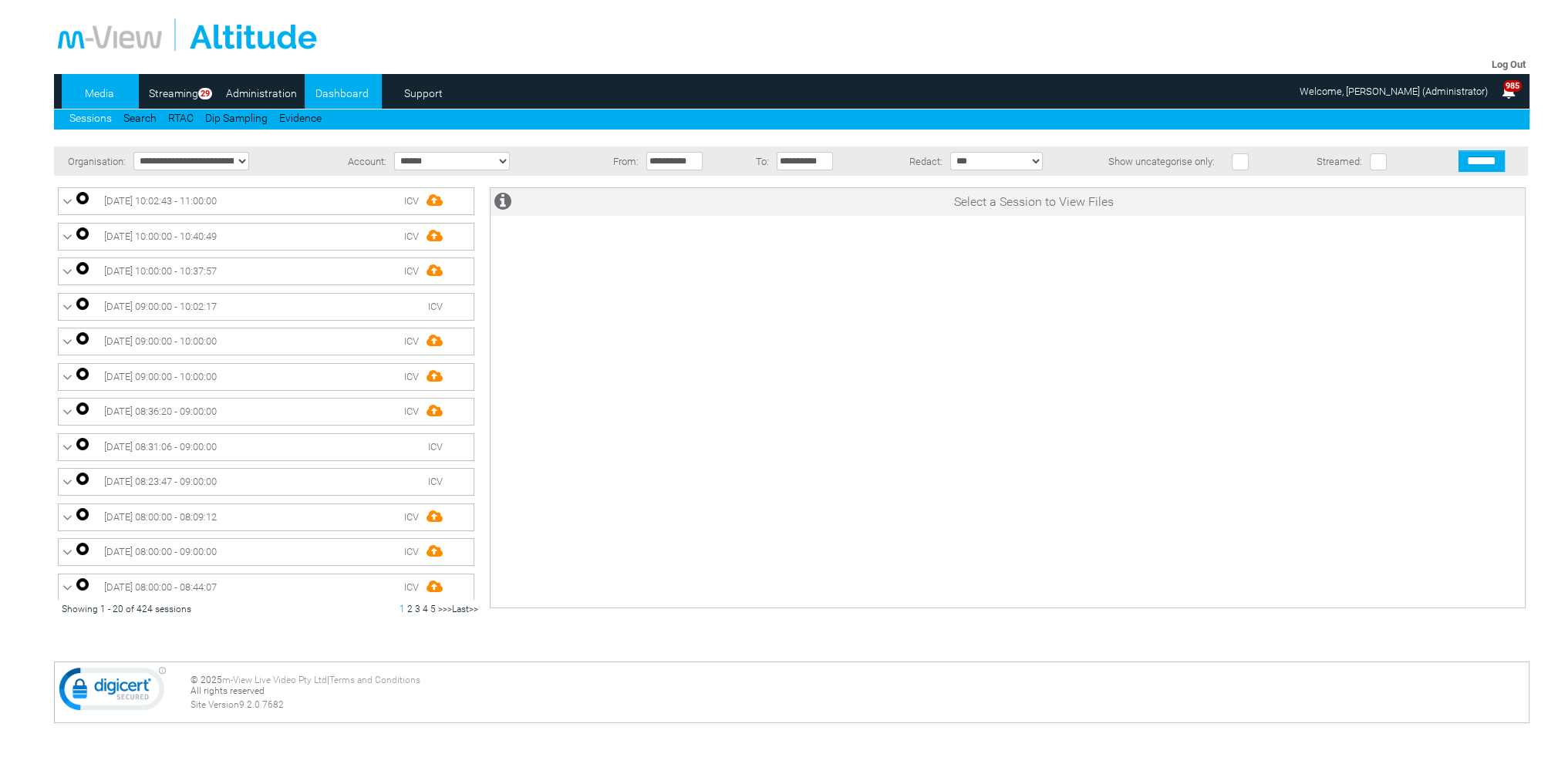
click at [341, 95] on link "Dashboard" at bounding box center [342, 93] width 75 height 23
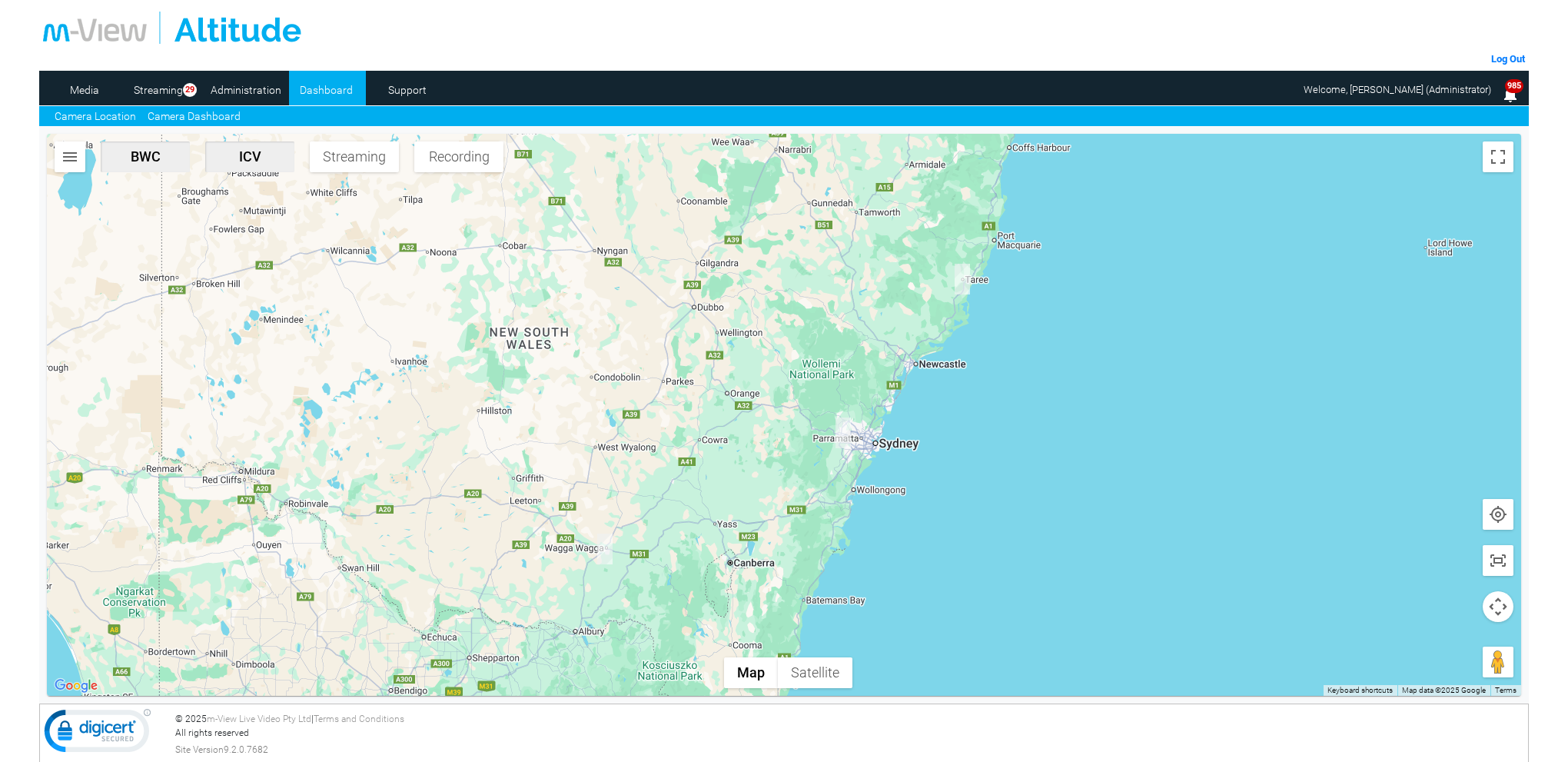
click at [186, 115] on link "Camera Dashboard" at bounding box center [194, 116] width 93 height 16
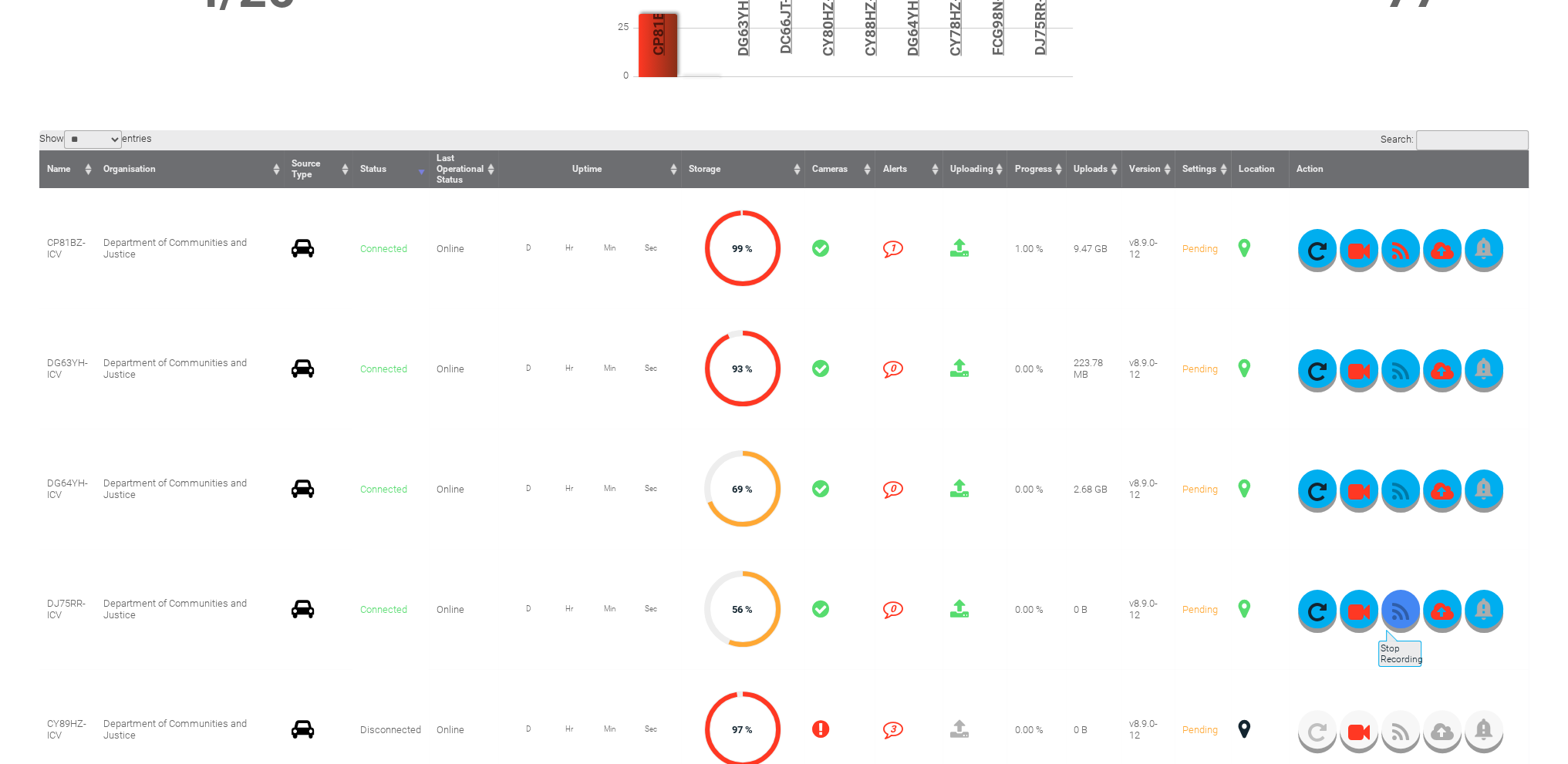
scroll to position [308, 0]
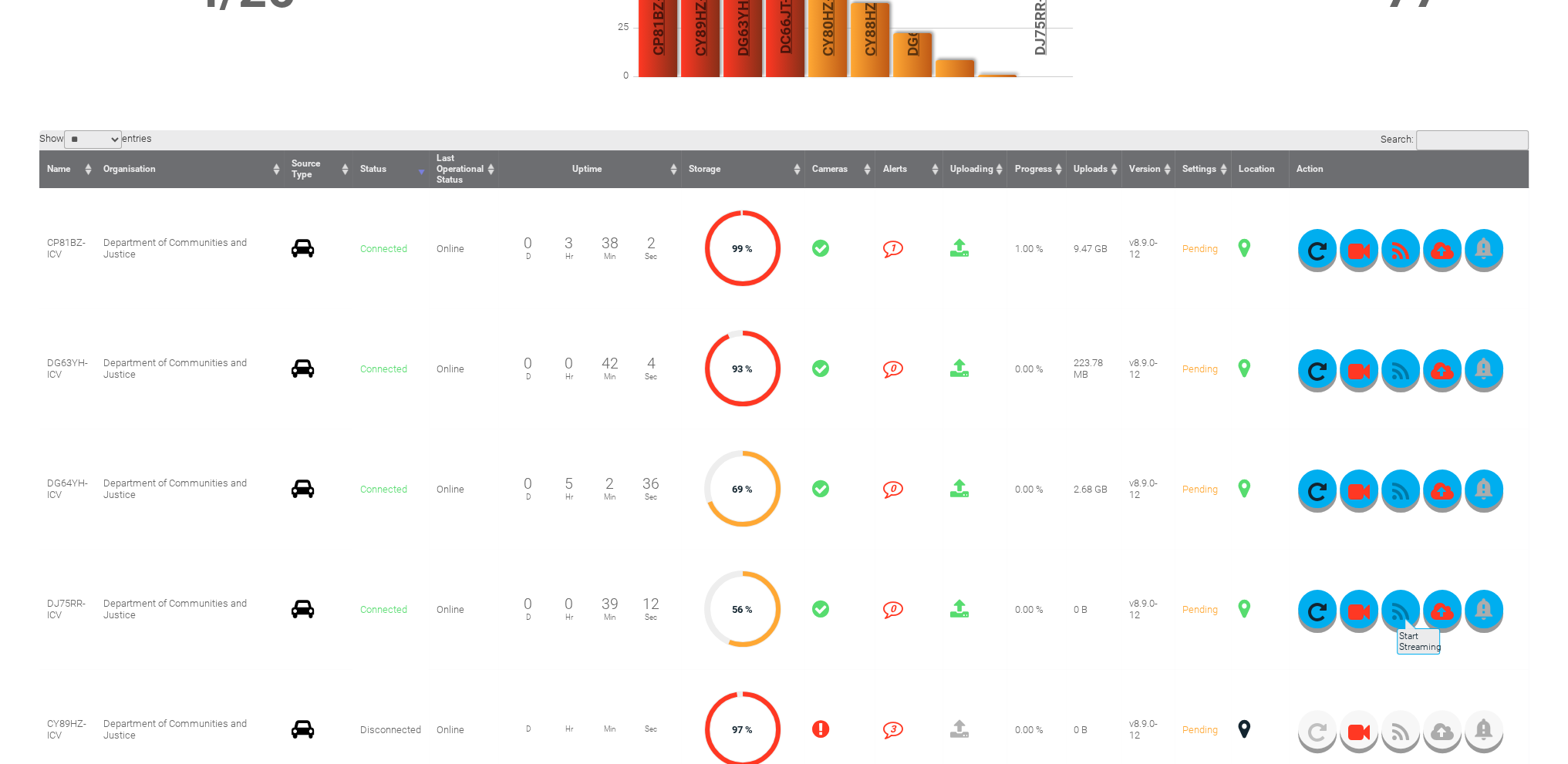
click at [1395, 610] on icon "button" at bounding box center [1401, 612] width 39 height 22
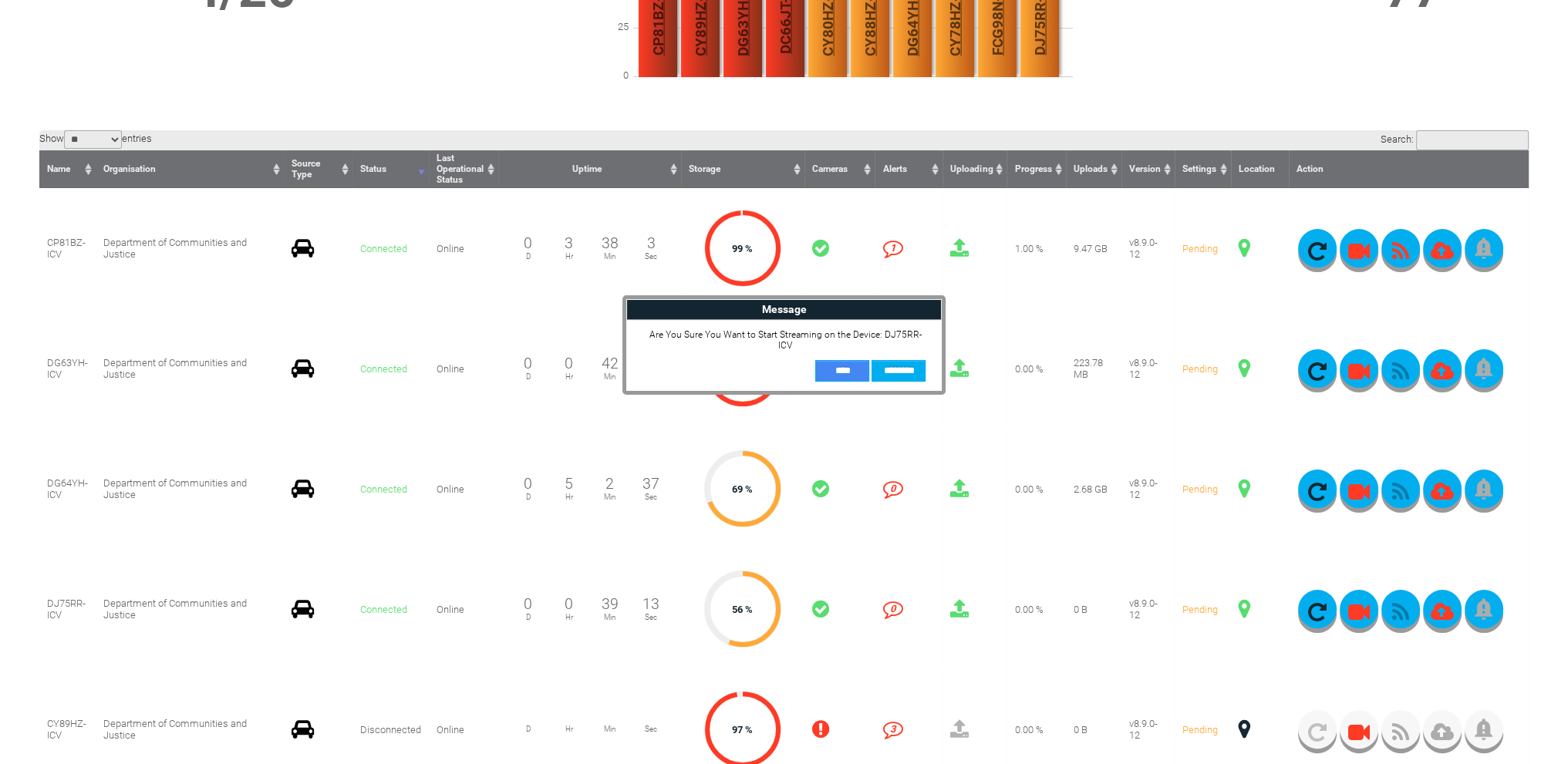
click at [838, 364] on input "**" at bounding box center [842, 370] width 54 height 22
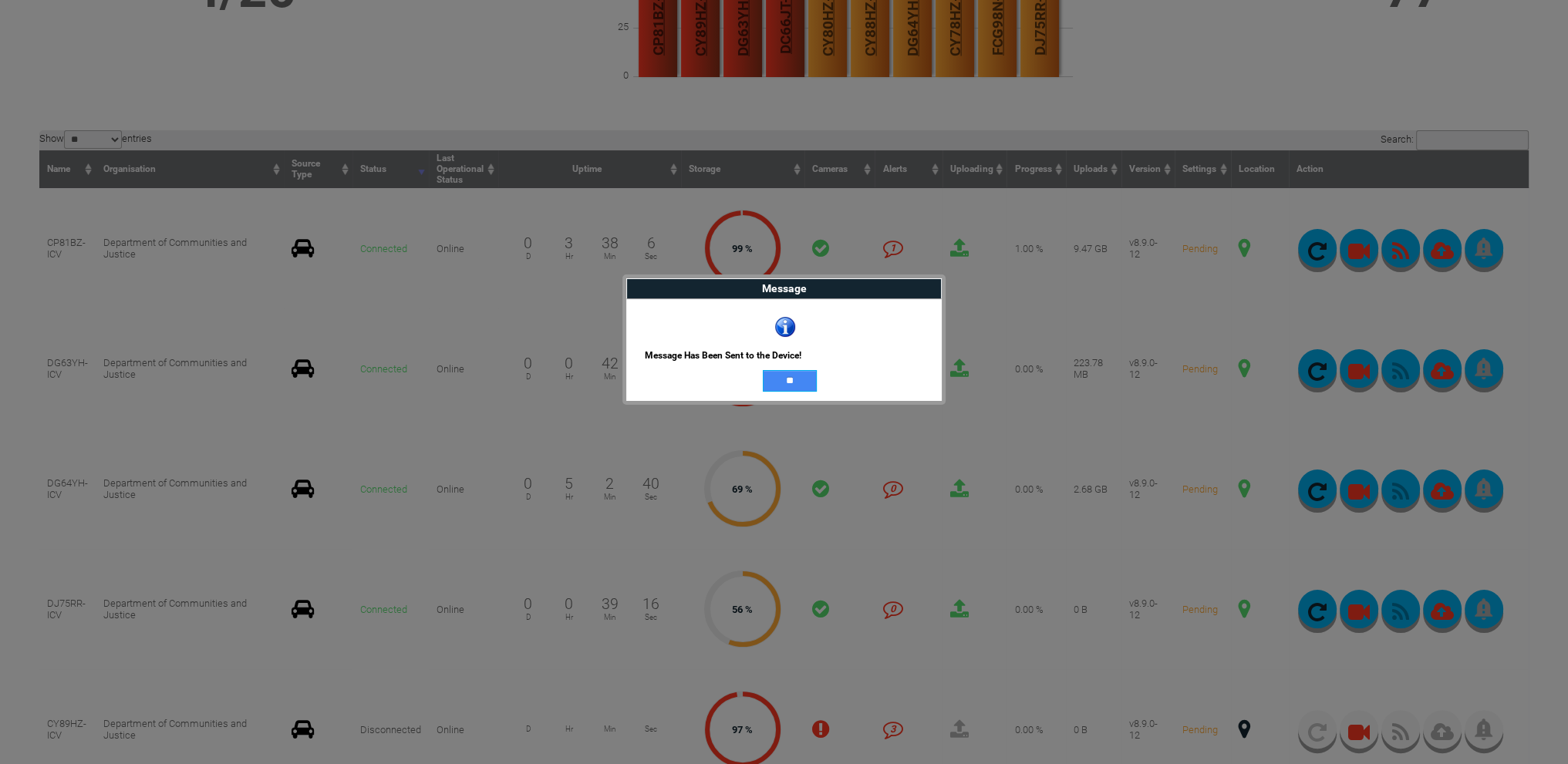
click at [805, 374] on input "**" at bounding box center [789, 381] width 54 height 22
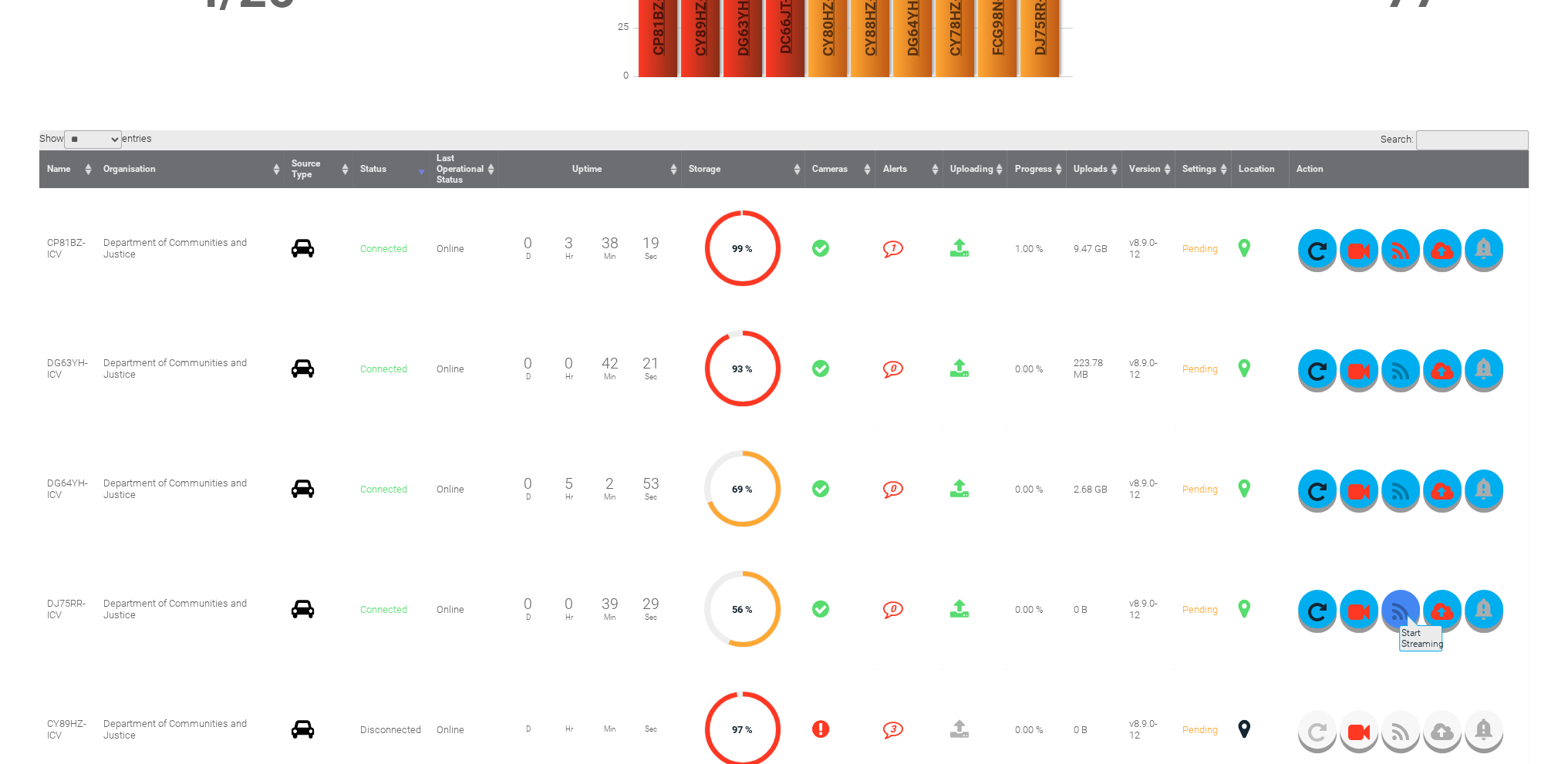
click at [1398, 607] on icon "button" at bounding box center [1401, 612] width 39 height 22
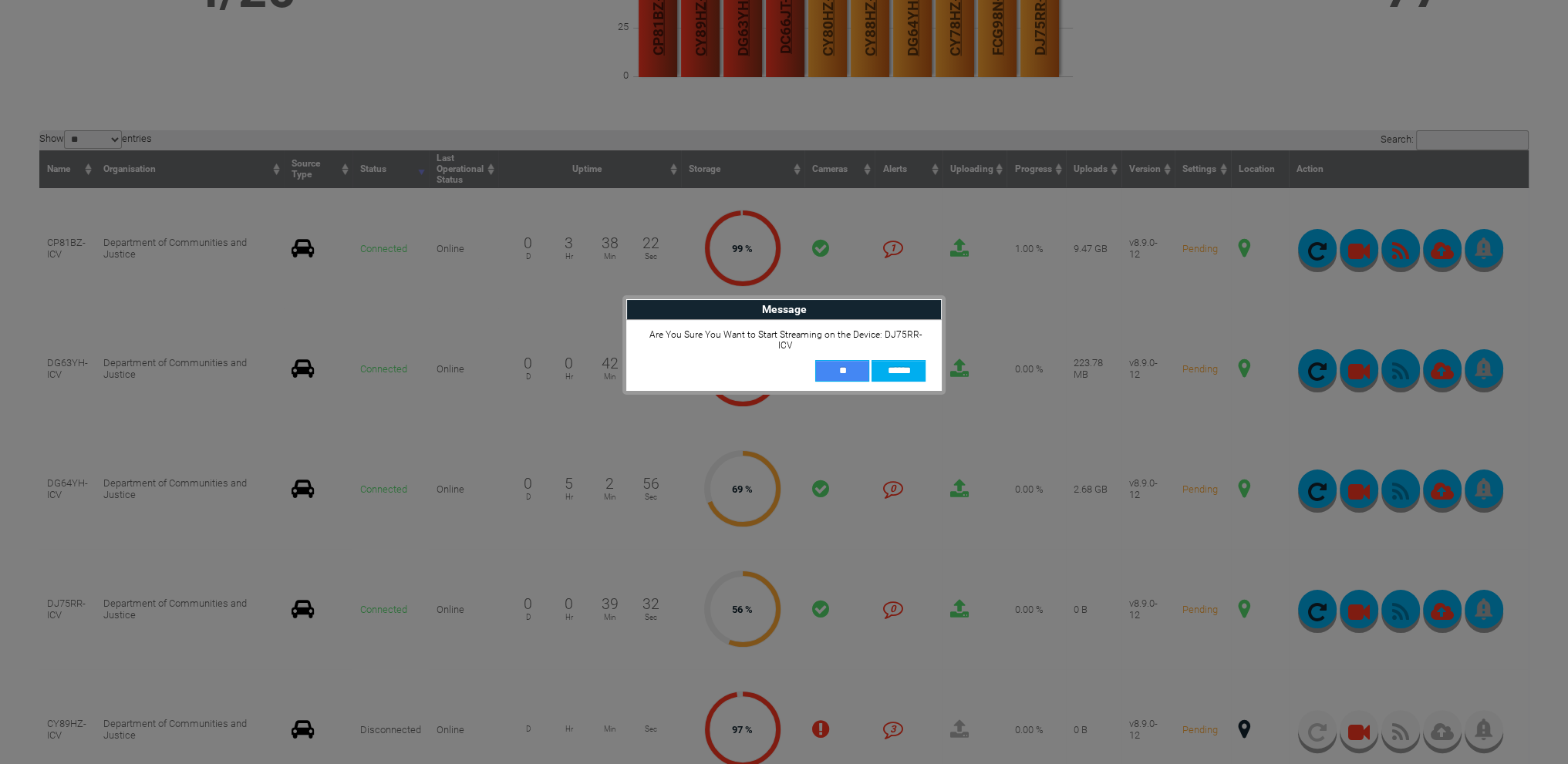
click at [853, 360] on input "**" at bounding box center [842, 370] width 54 height 22
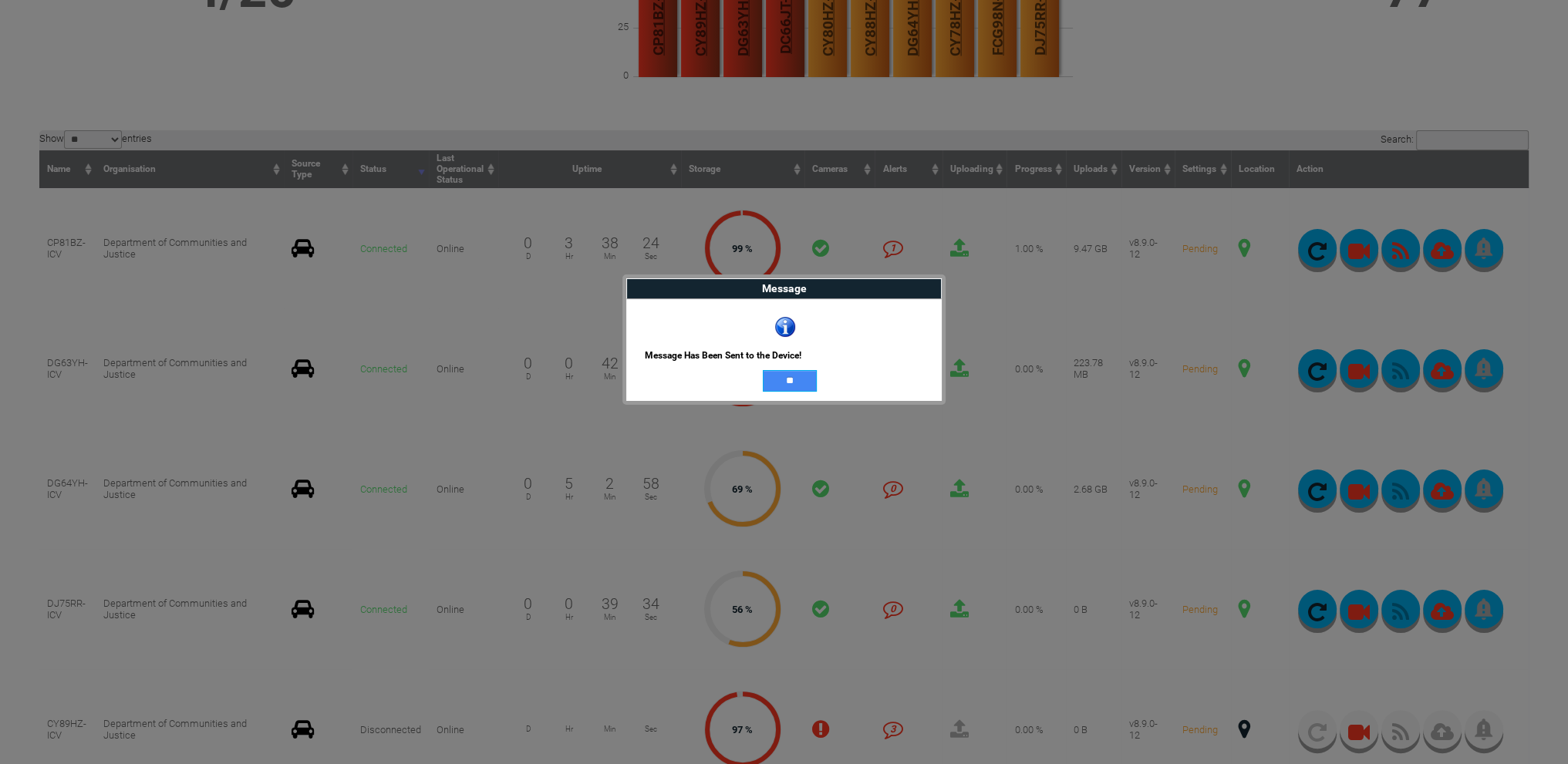
click at [791, 376] on input "**" at bounding box center [789, 381] width 54 height 22
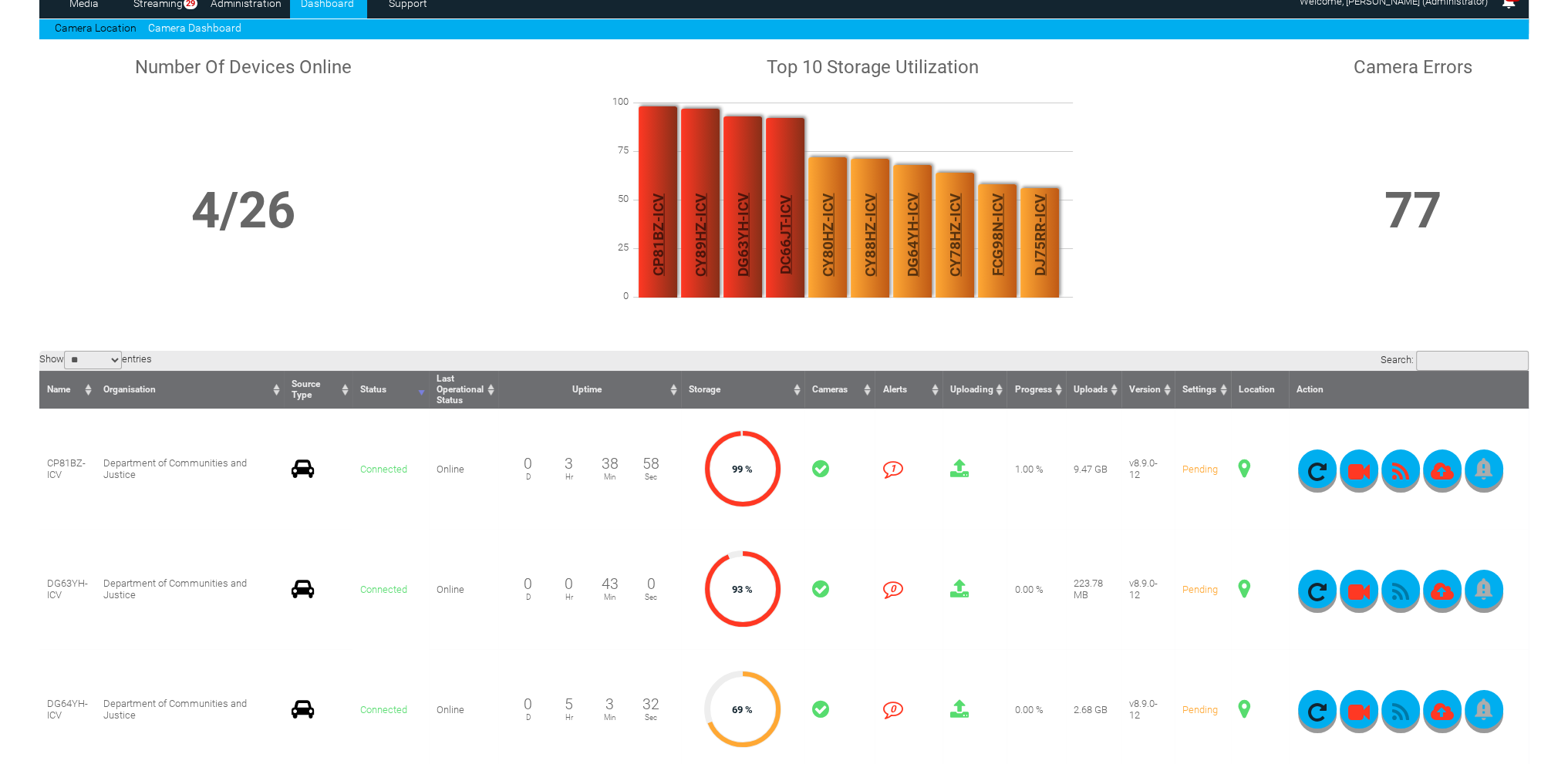
scroll to position [77, 0]
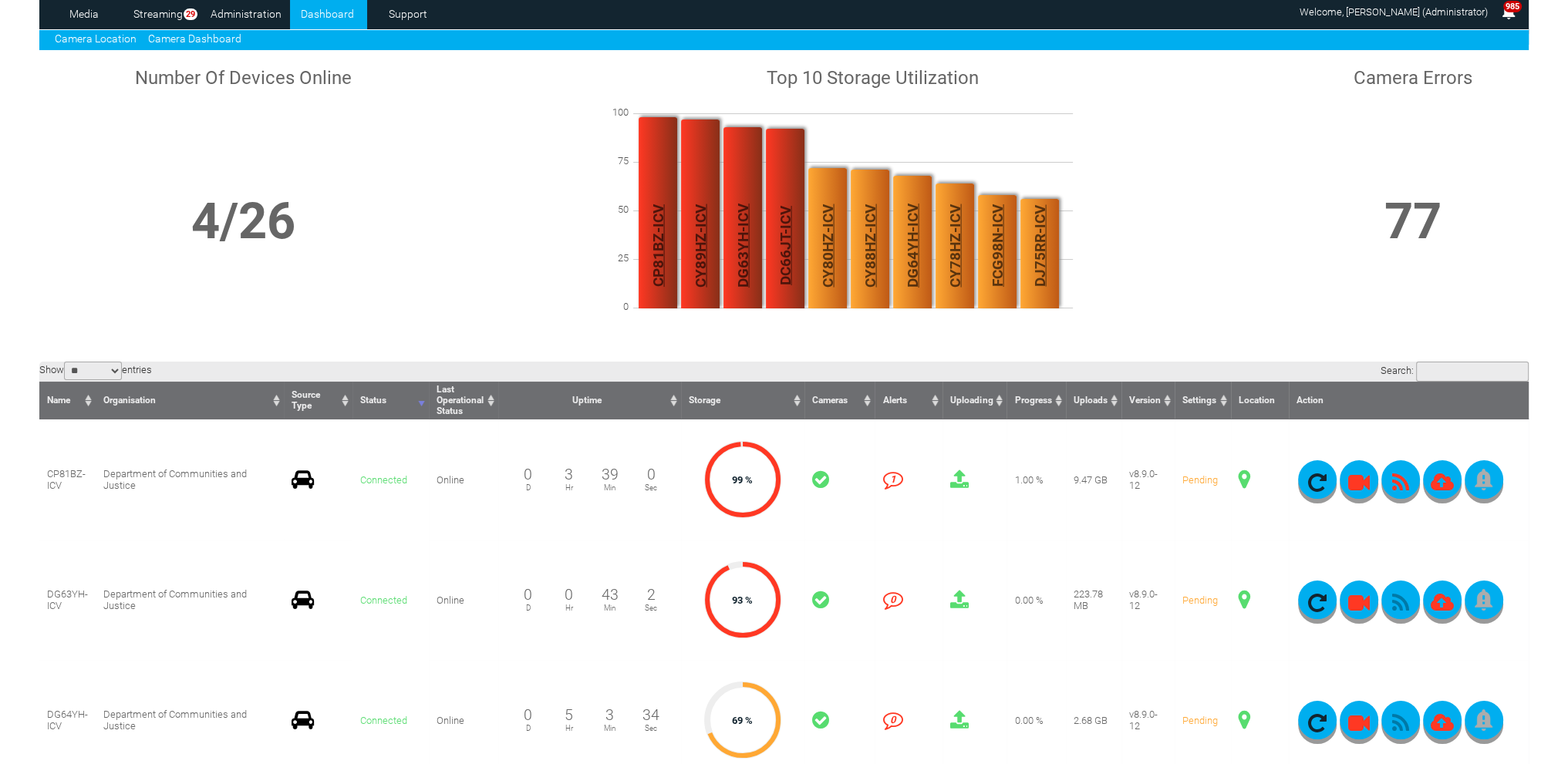
click at [121, 35] on link "Camera Location" at bounding box center [96, 38] width 82 height 12
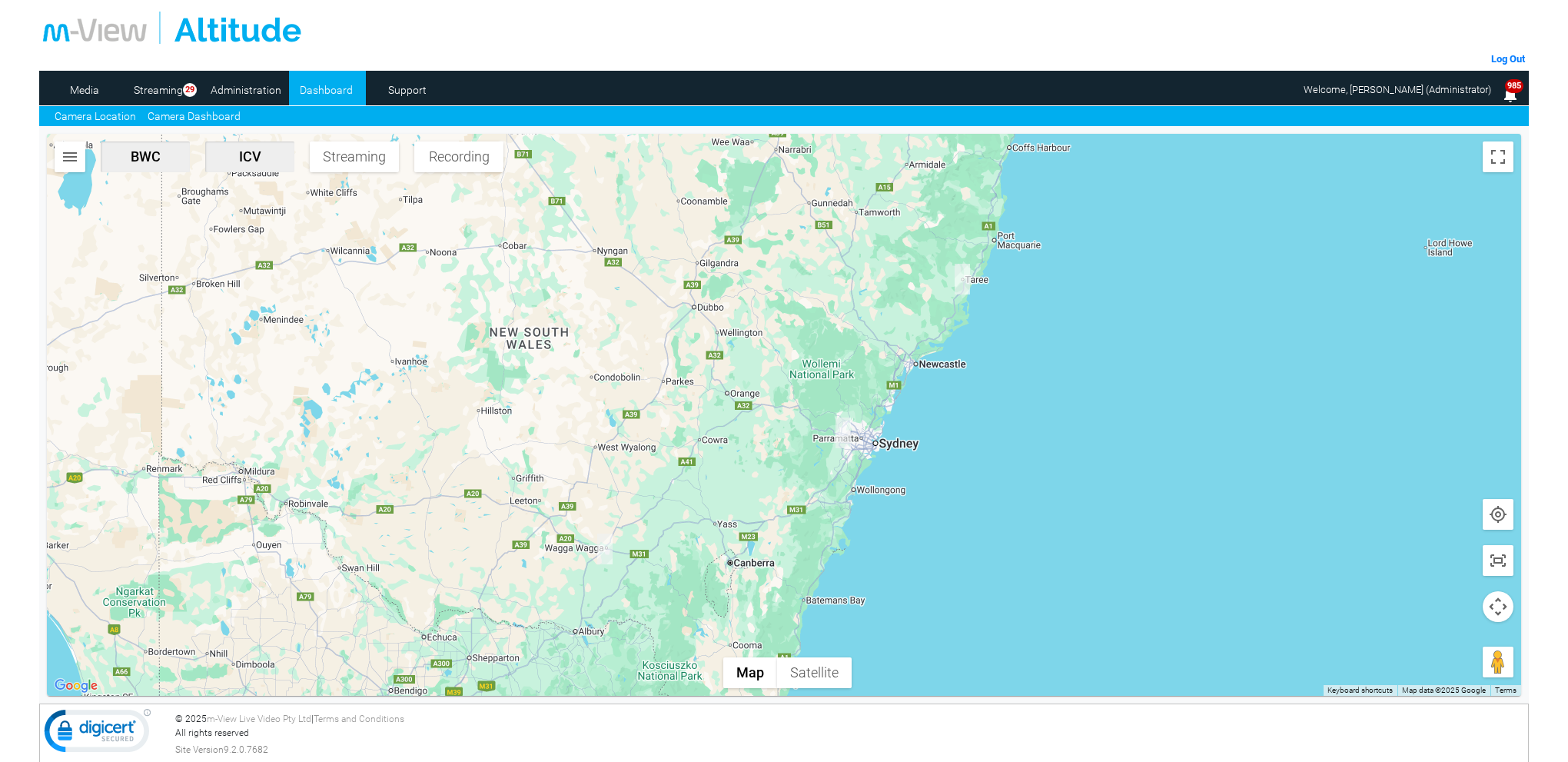
click at [211, 111] on link "Camera Dashboard" at bounding box center [194, 116] width 93 height 16
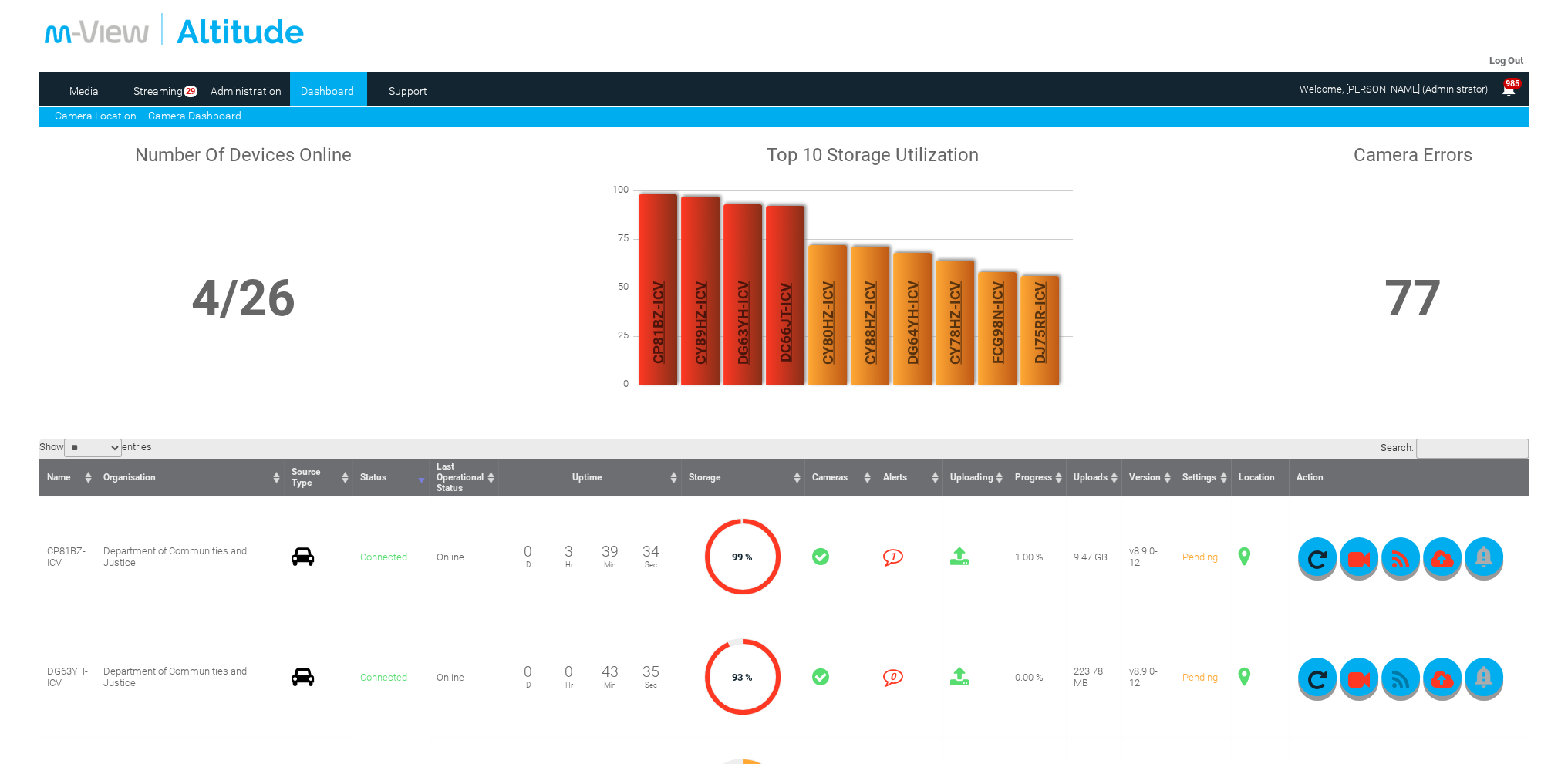
click at [124, 112] on link "Camera Location" at bounding box center [96, 115] width 82 height 12
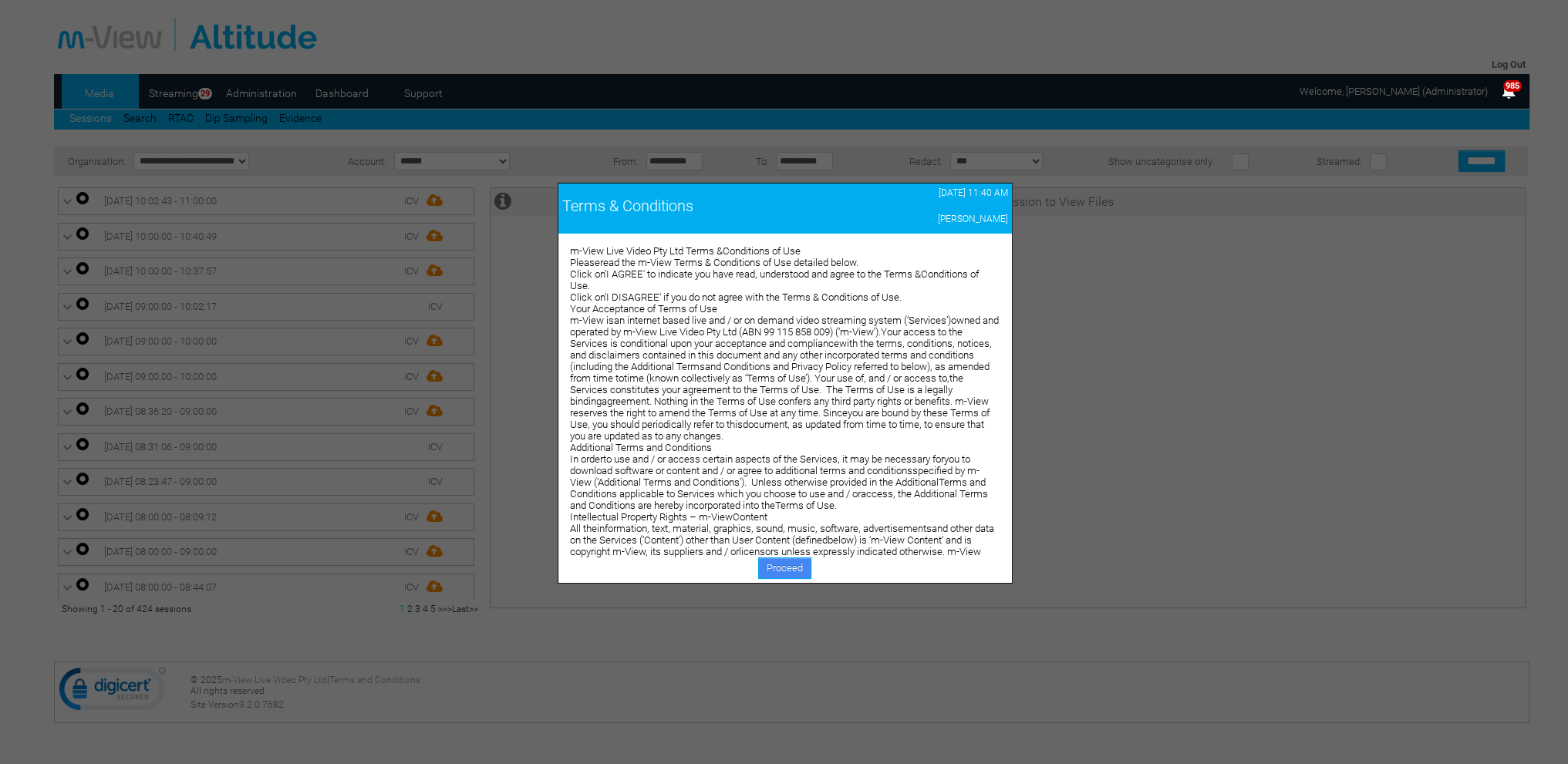
click at [792, 568] on link "Proceed" at bounding box center [785, 568] width 53 height 22
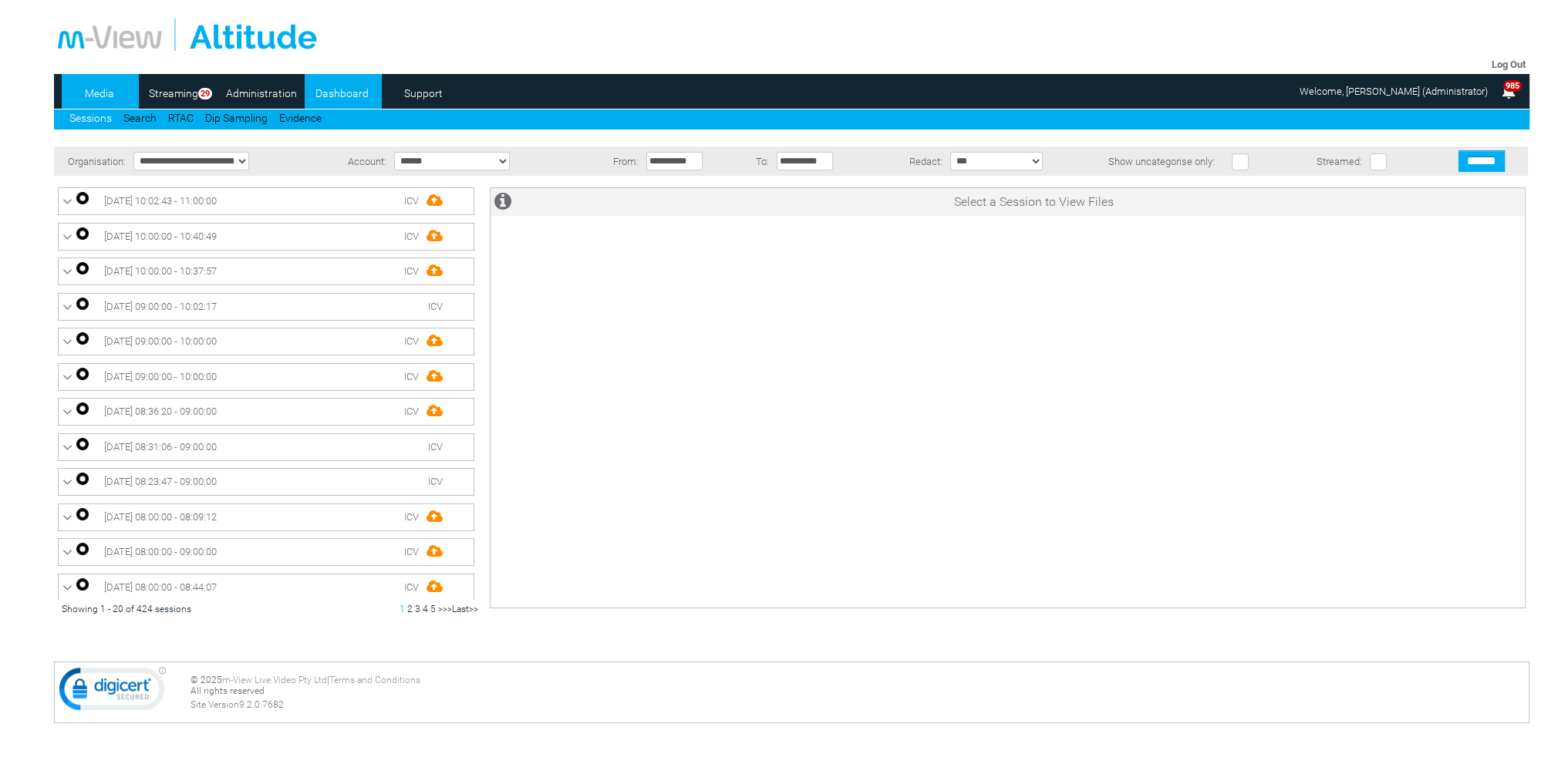
click at [348, 89] on link "Dashboard" at bounding box center [342, 93] width 75 height 23
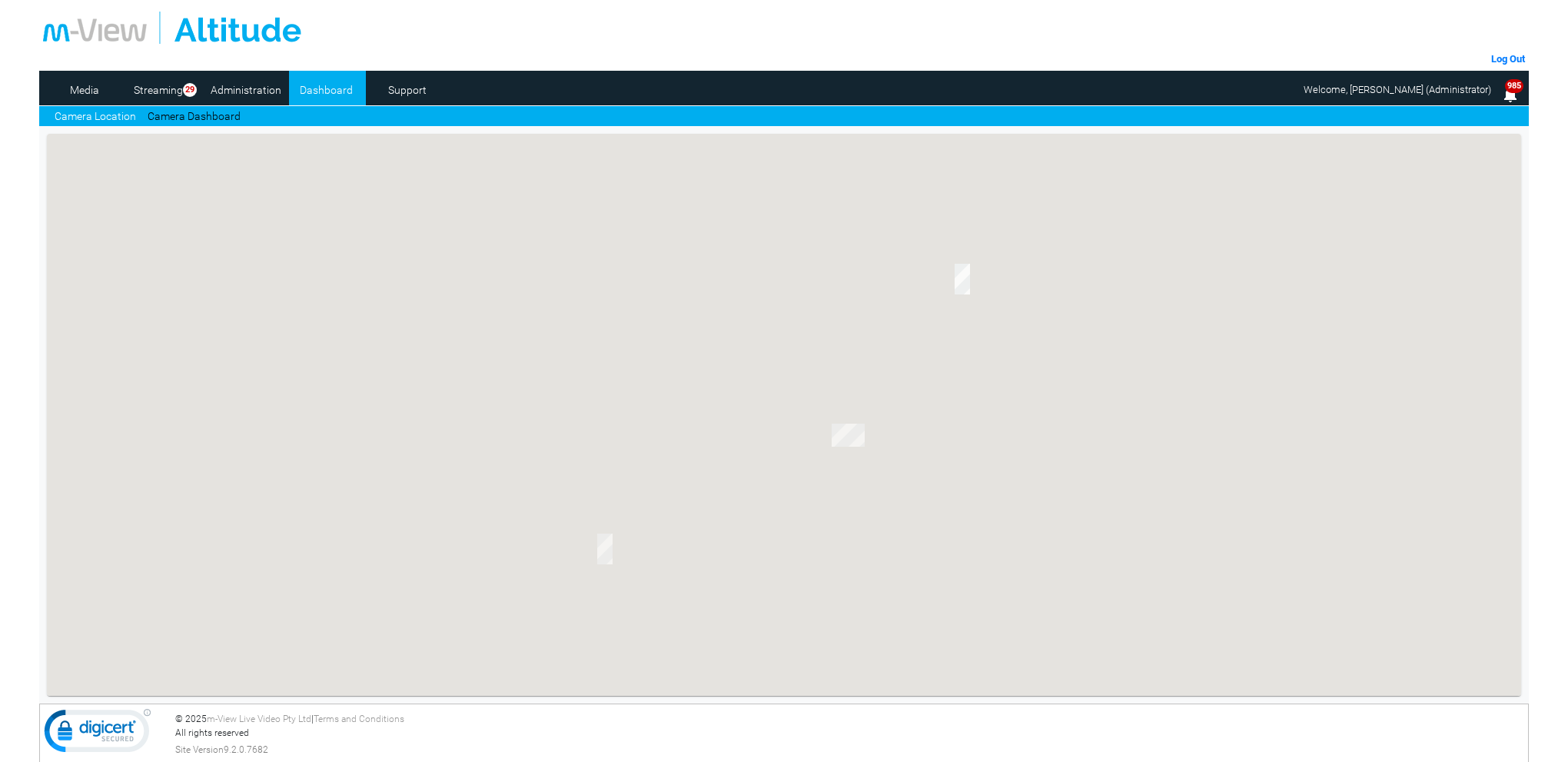
click at [226, 113] on link "Camera Dashboard" at bounding box center [194, 116] width 93 height 16
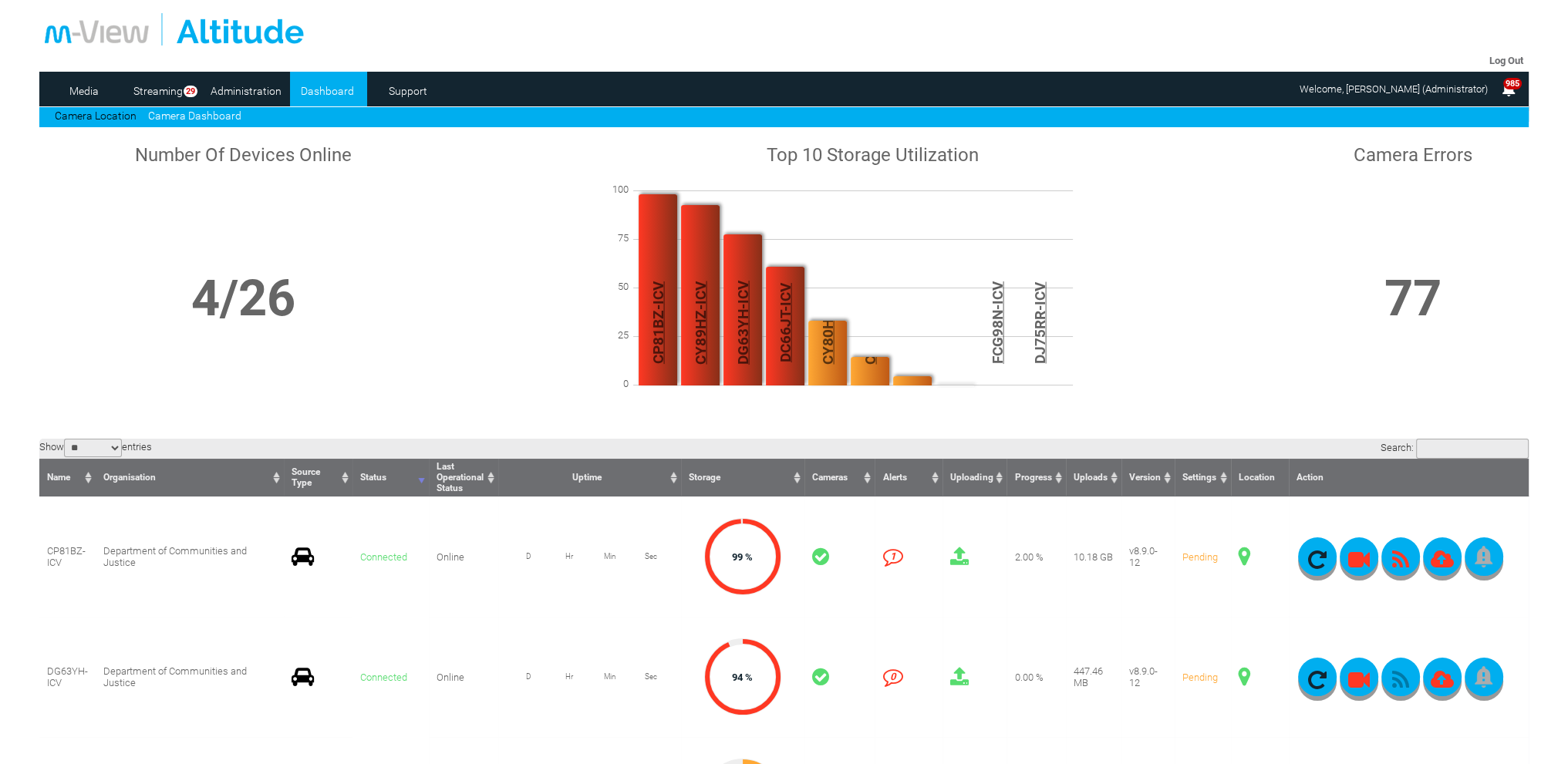
click at [121, 116] on link "Camera Location" at bounding box center [96, 115] width 82 height 12
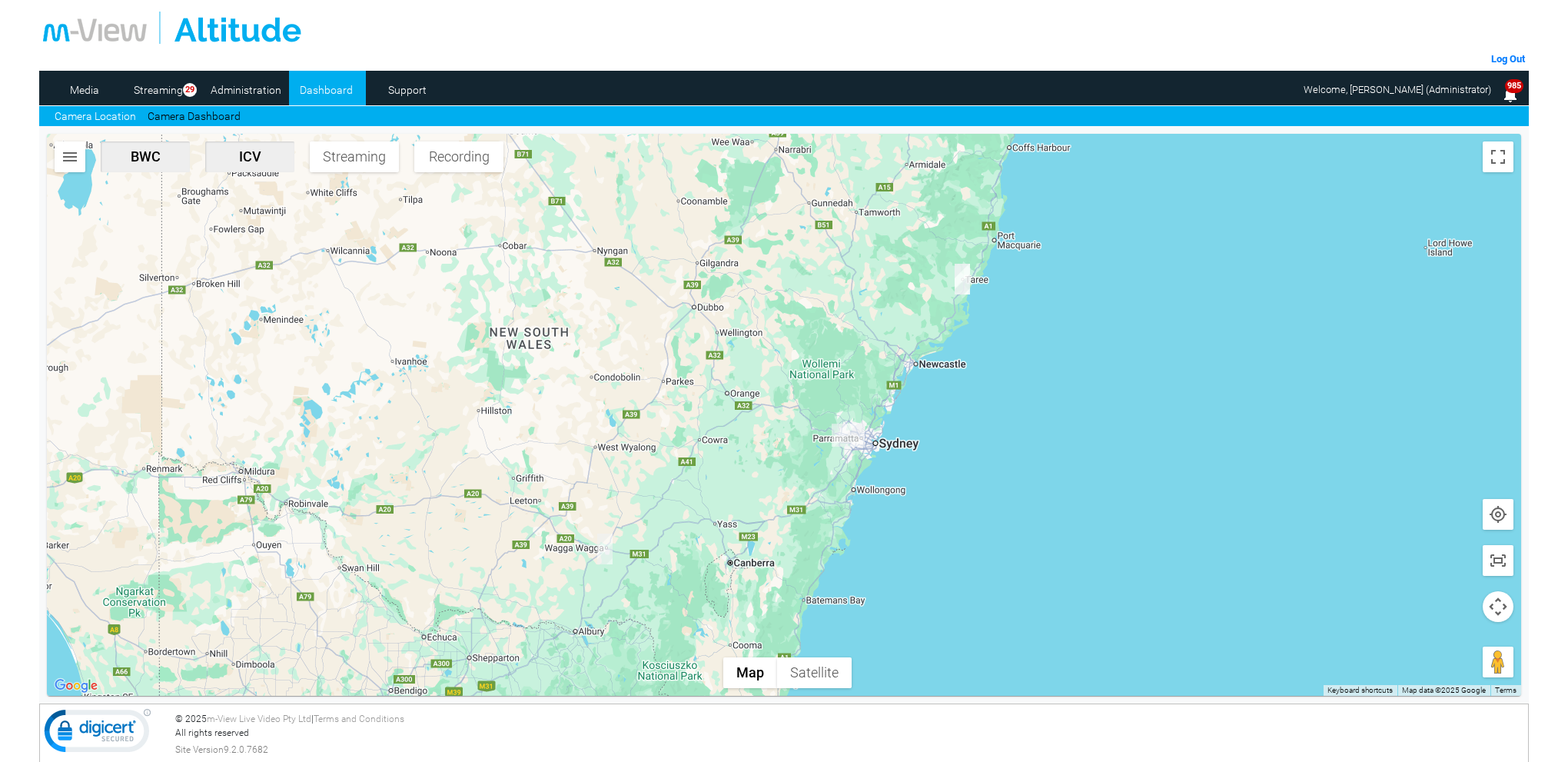
click at [963, 280] on img "DJ75RR-ICV" at bounding box center [962, 279] width 15 height 30
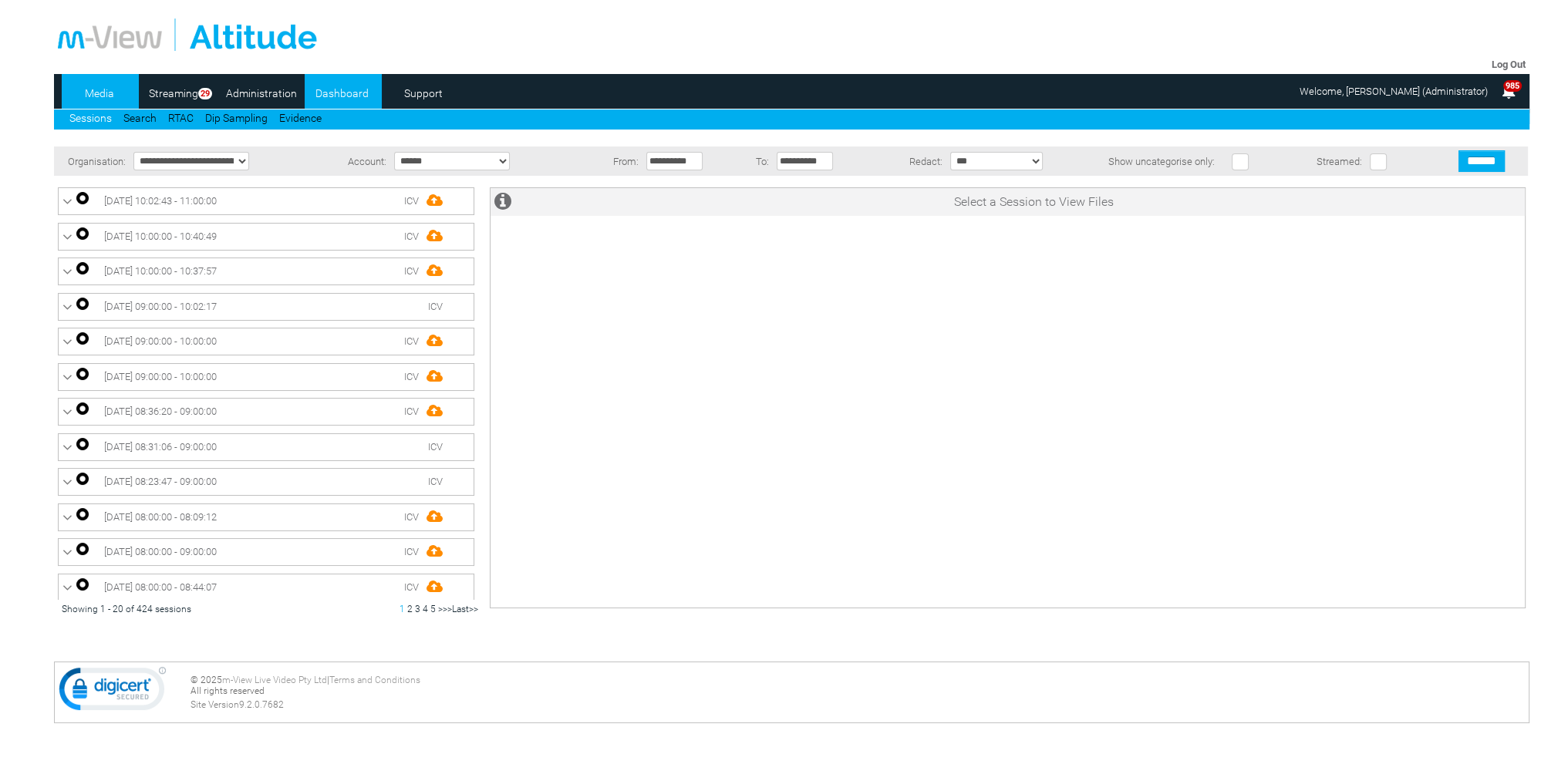
click at [338, 102] on link "Dashboard" at bounding box center [342, 93] width 75 height 23
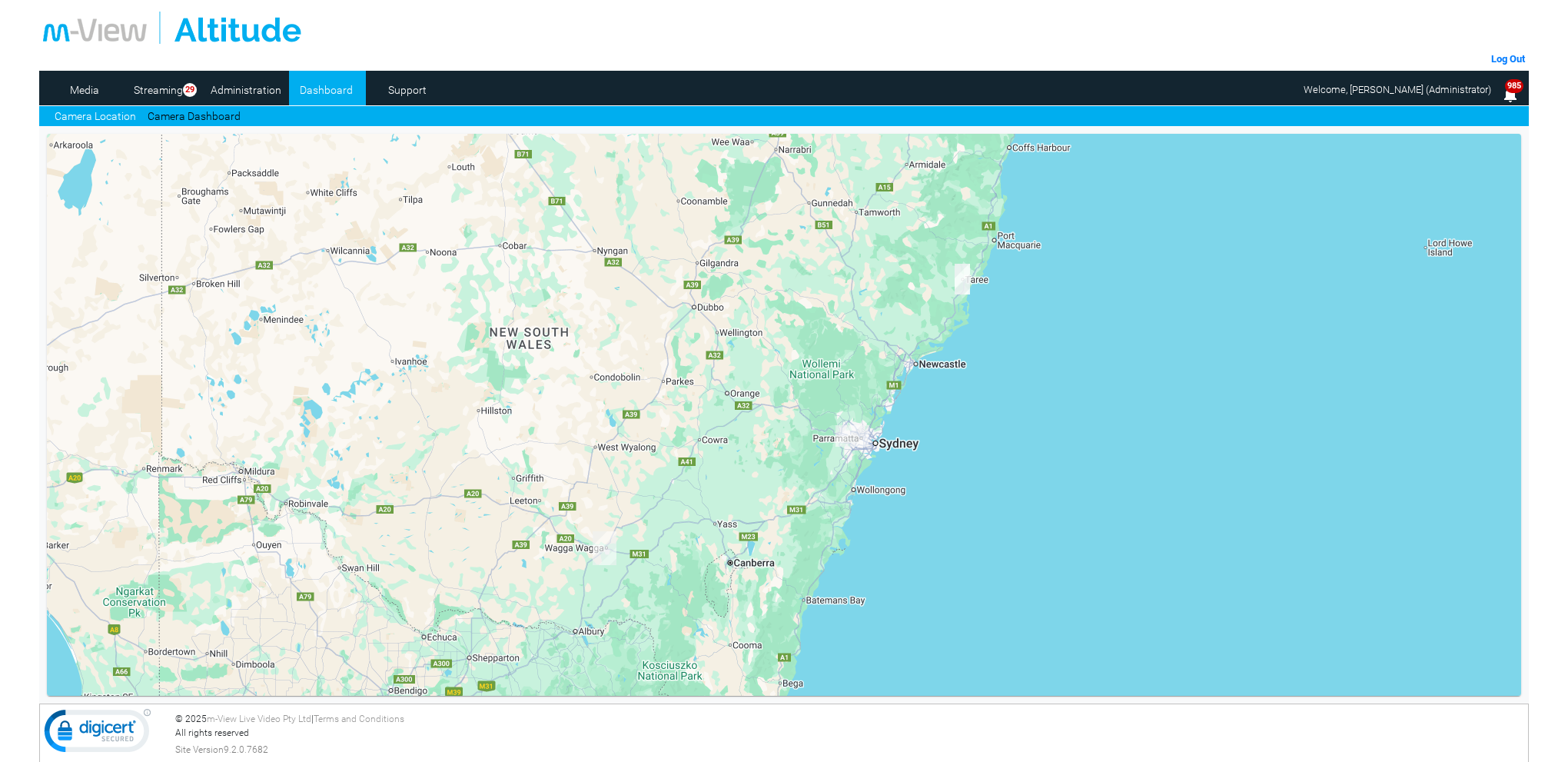
click at [211, 118] on link "Camera Dashboard" at bounding box center [194, 116] width 93 height 16
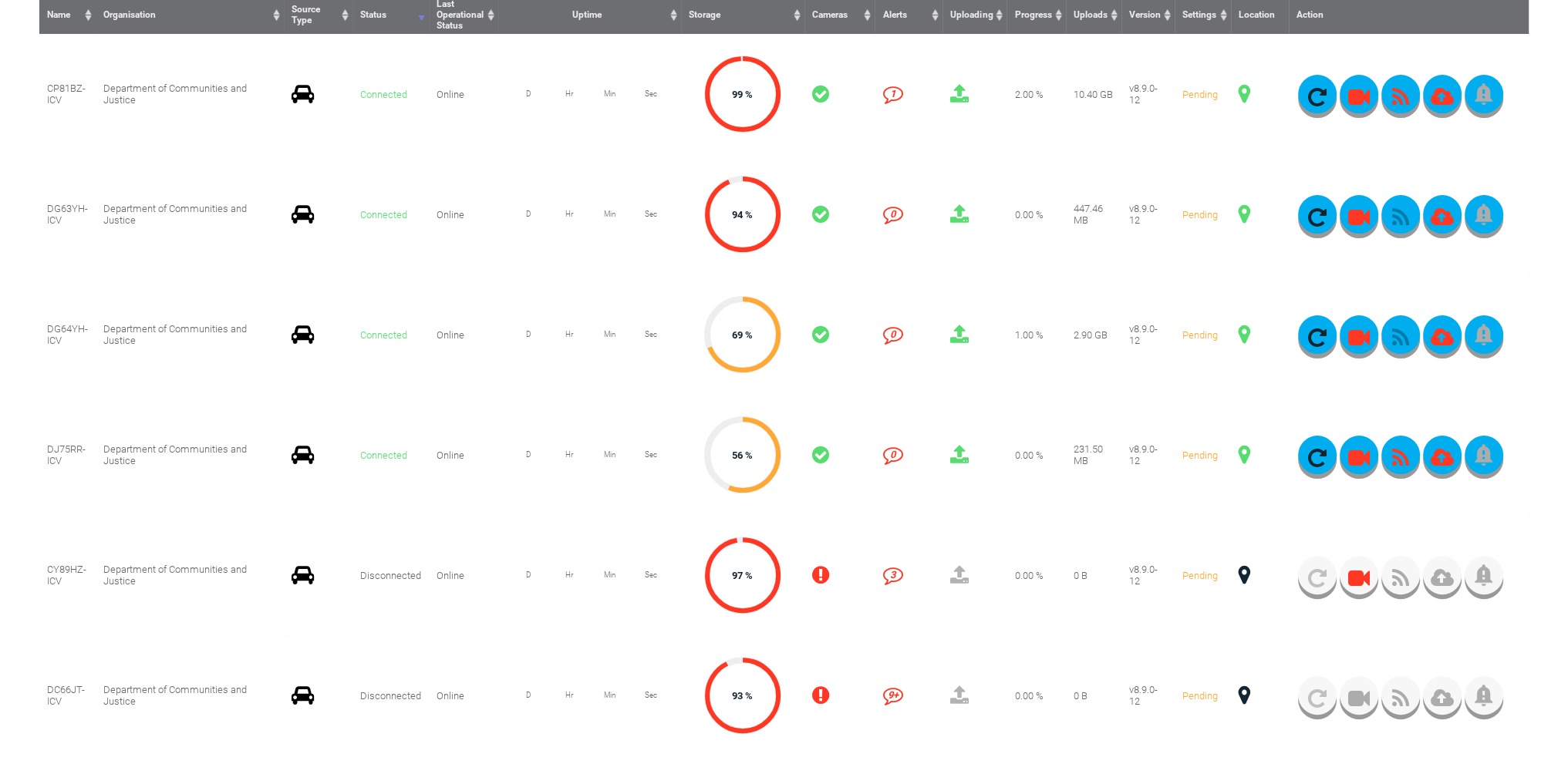
scroll to position [463, 0]
click at [1246, 452] on span at bounding box center [1245, 455] width 11 height 20
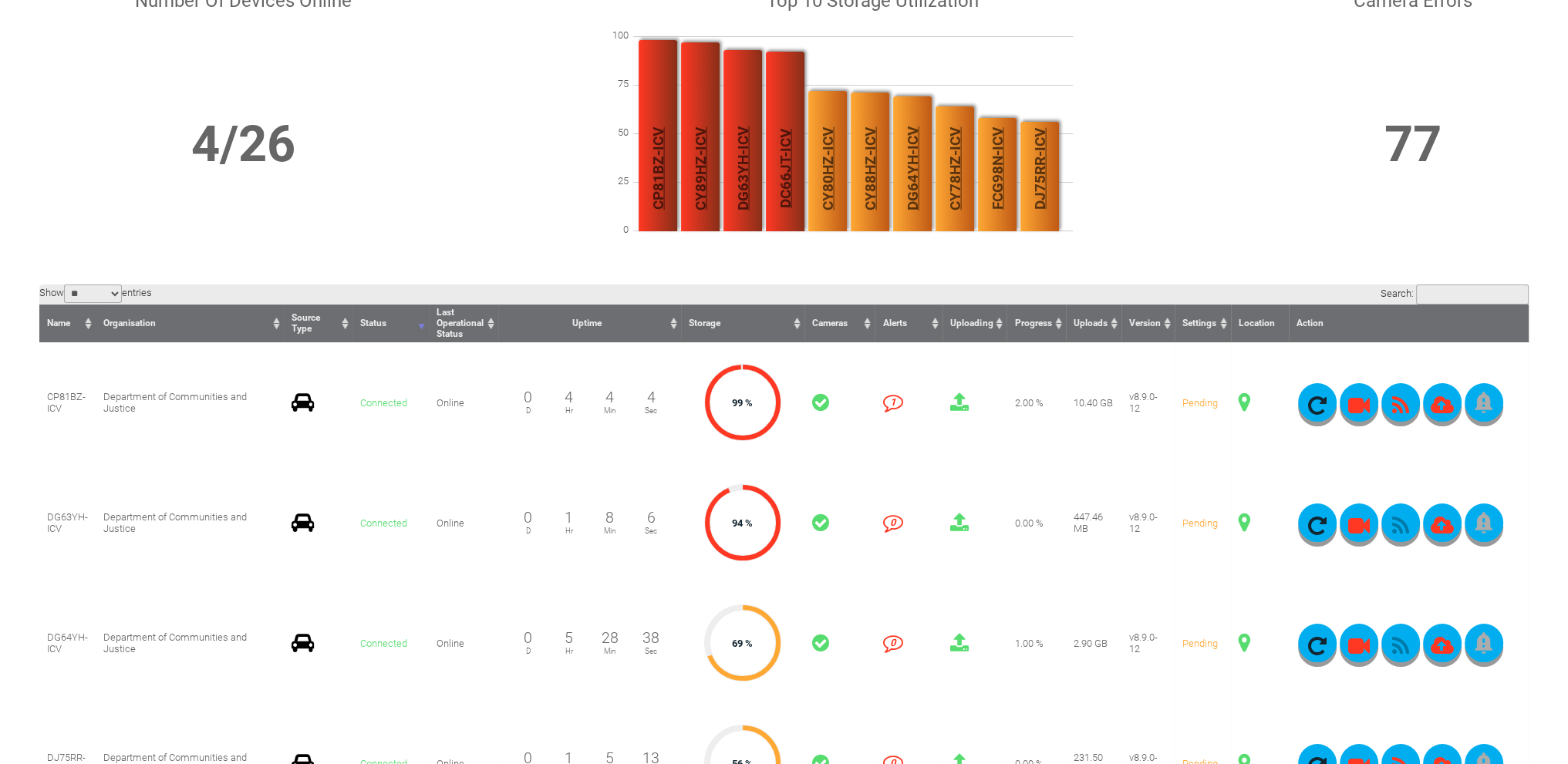
scroll to position [0, 0]
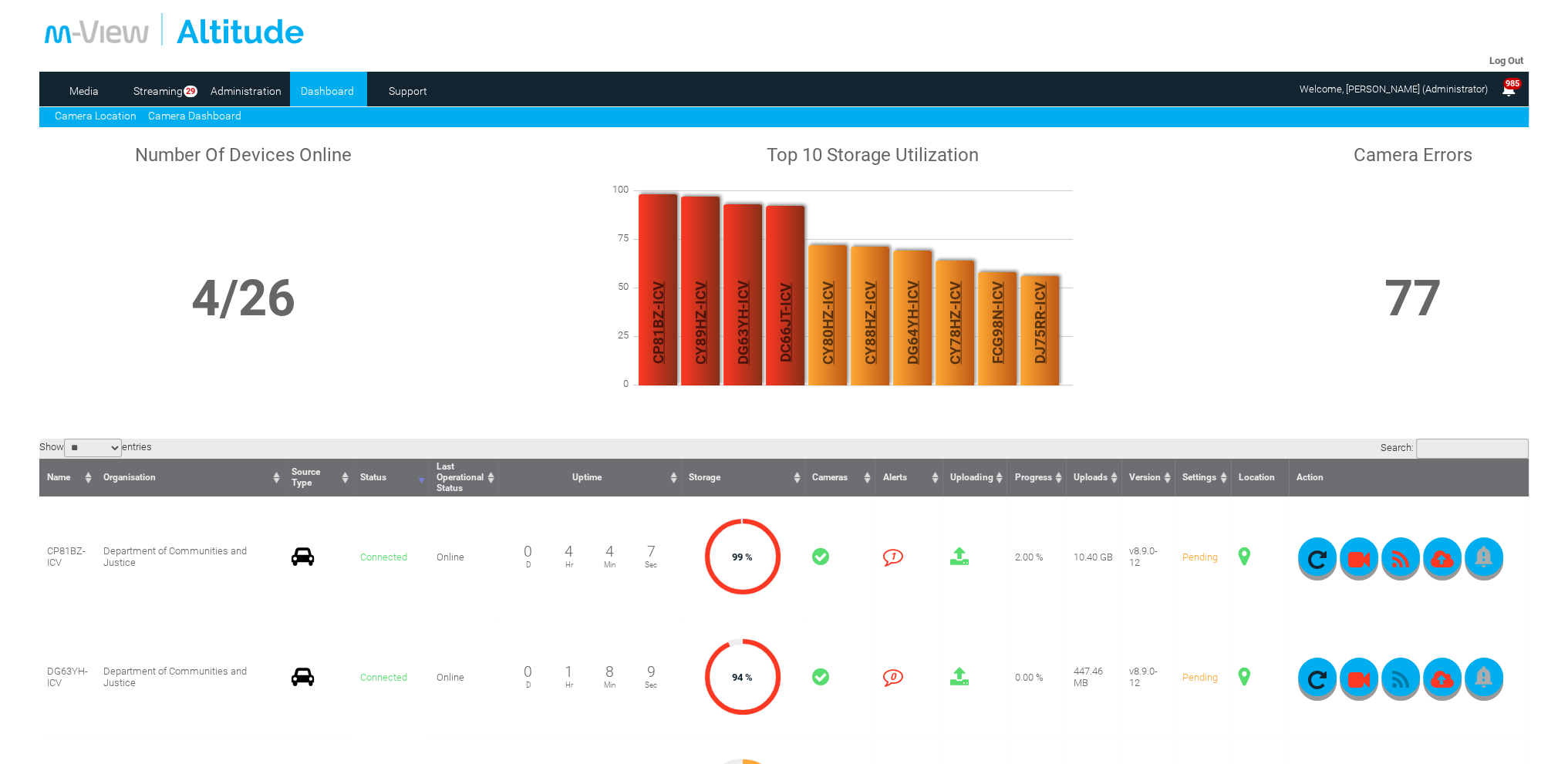
click at [117, 112] on link "Camera Location" at bounding box center [96, 115] width 82 height 12
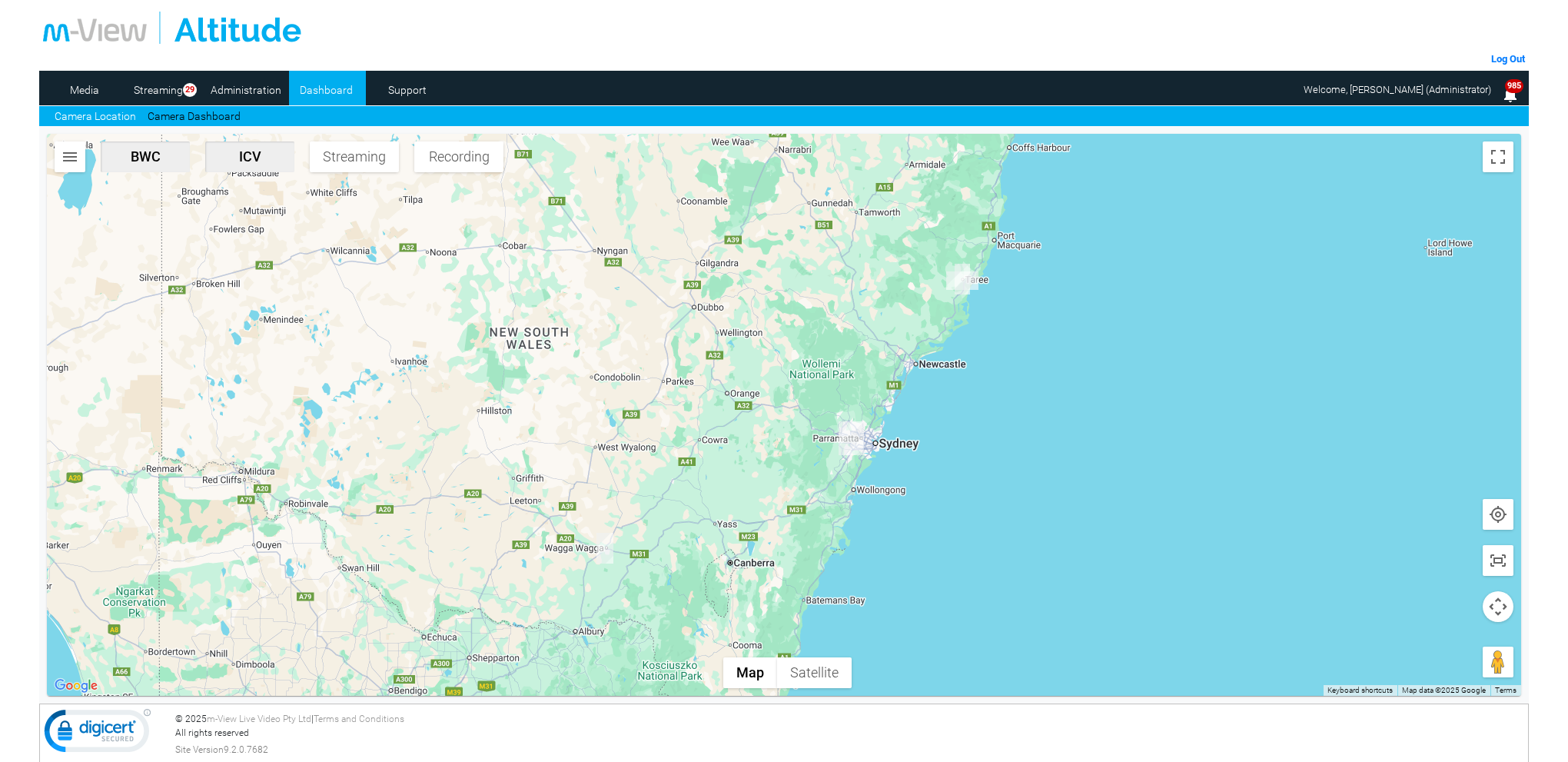
click at [965, 276] on img "DJ75RR-ICV" at bounding box center [963, 280] width 32 height 18
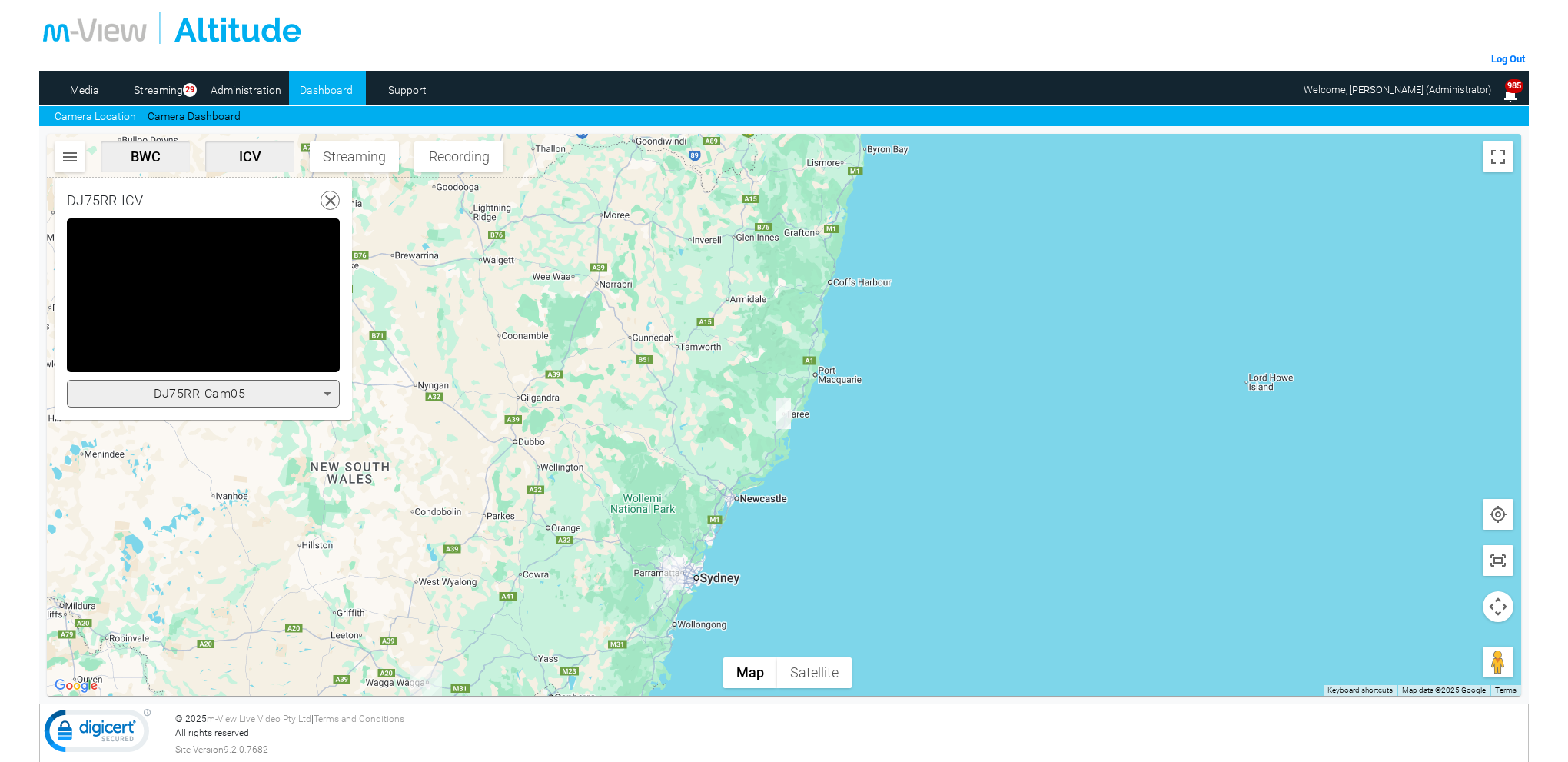
click at [330, 393] on icon at bounding box center [327, 393] width 18 height 18
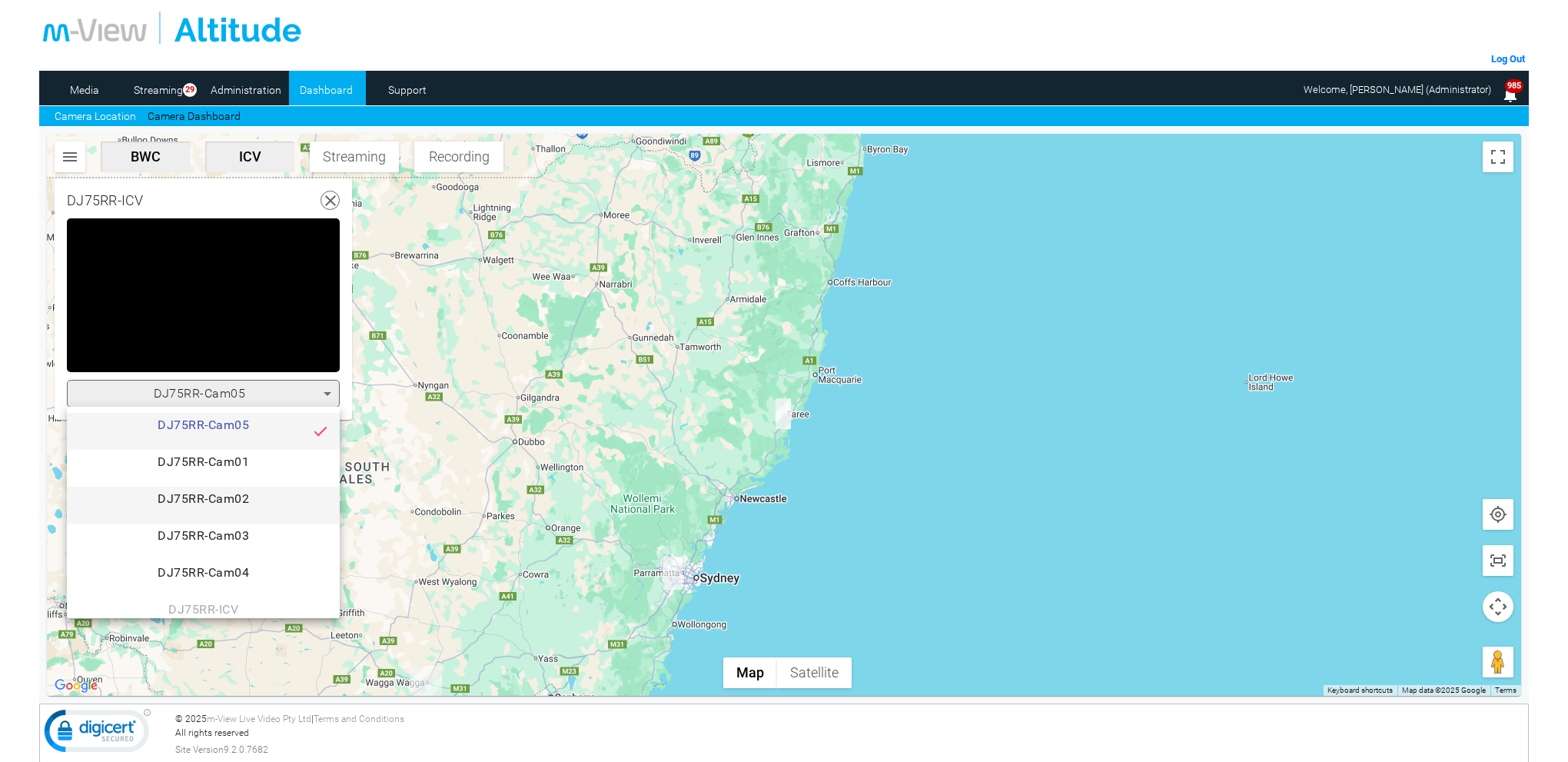
click at [238, 499] on span "DJ75RR-Cam02" at bounding box center [203, 505] width 248 height 30
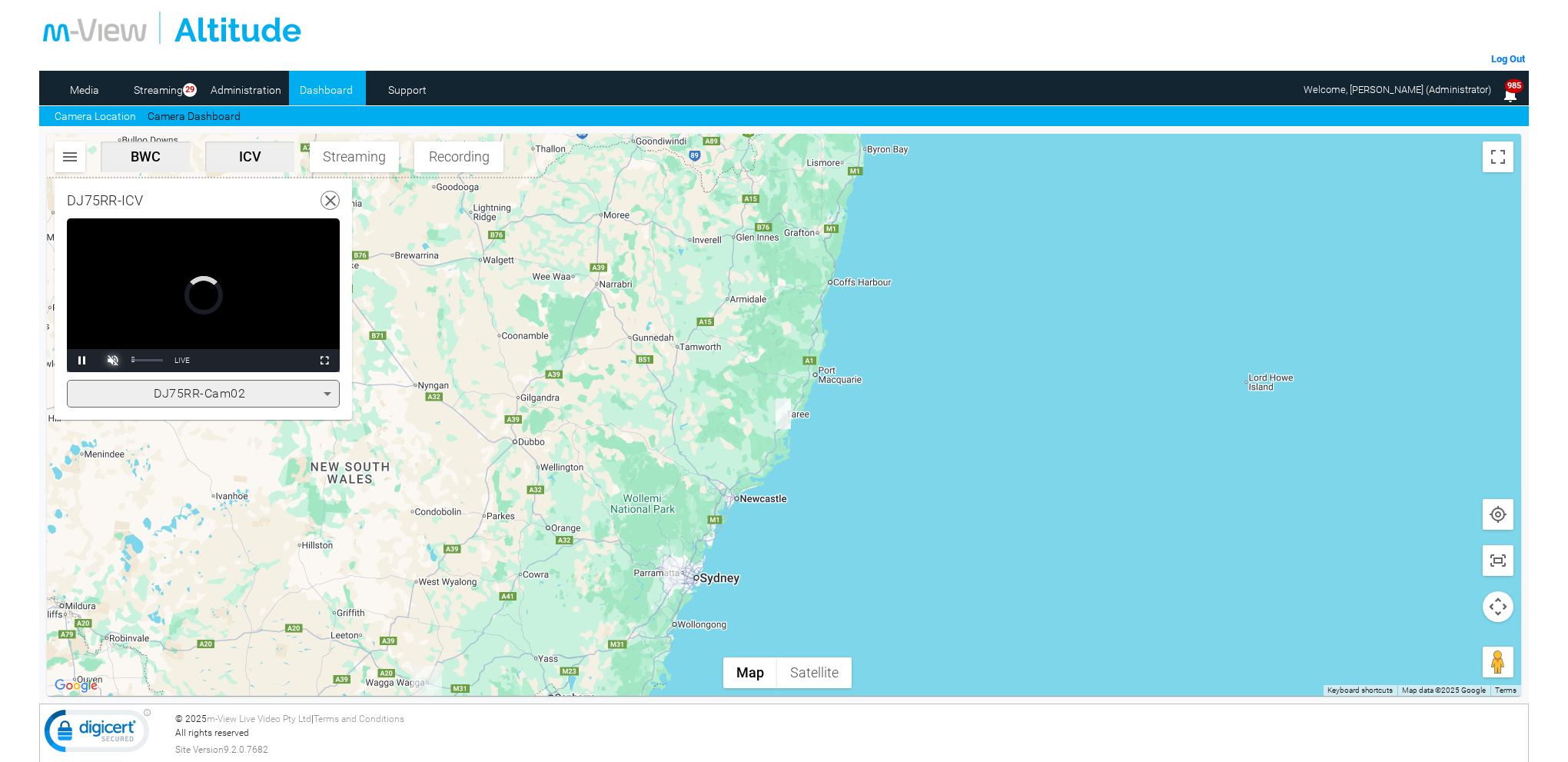
click at [113, 361] on span "Video Player" at bounding box center [113, 361] width 30 height 0
click at [271, 314] on video "Video Player" at bounding box center [203, 296] width 273 height 154
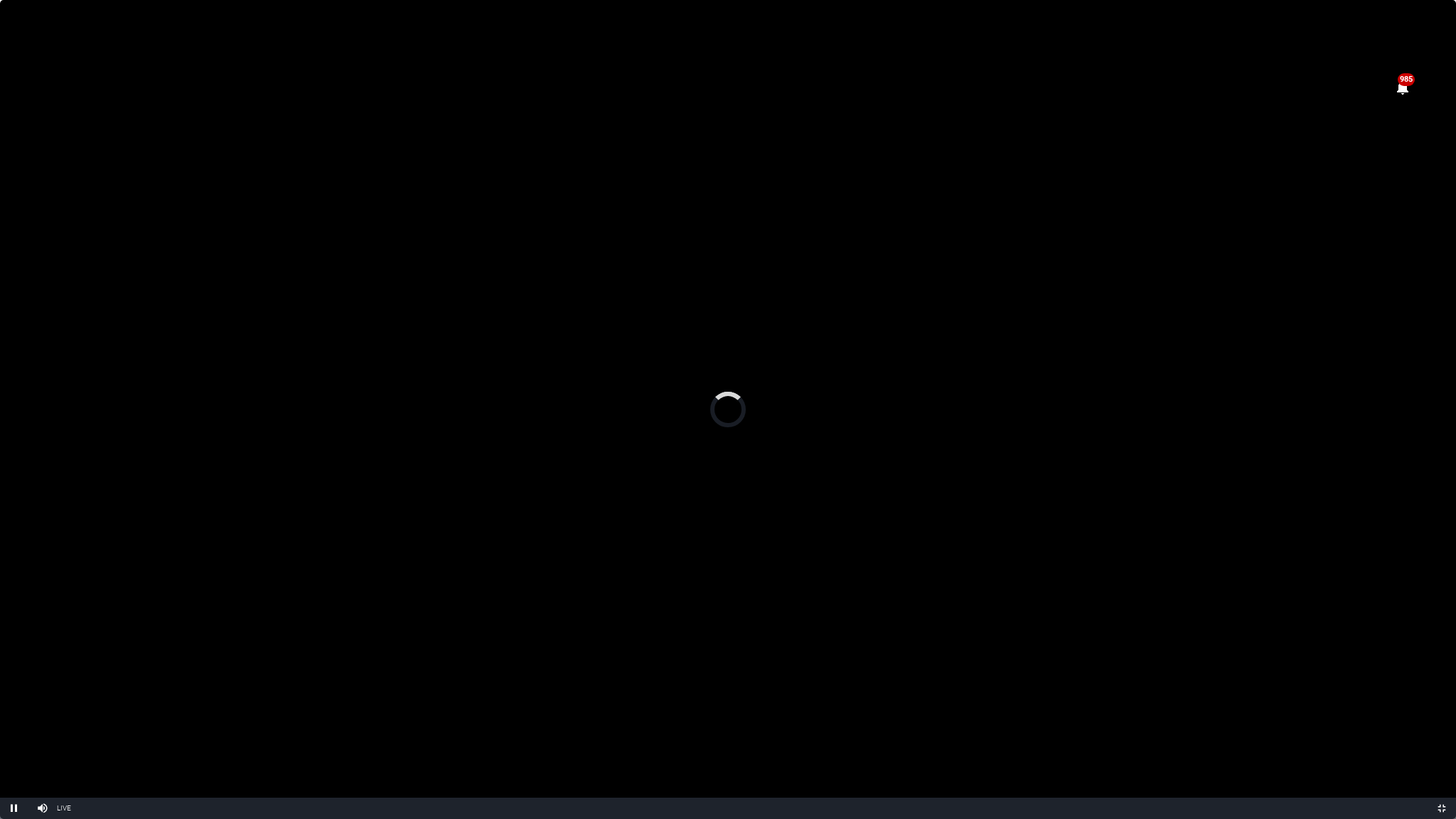
click at [874, 393] on video "Video Player" at bounding box center [728, 410] width 1456 height 819
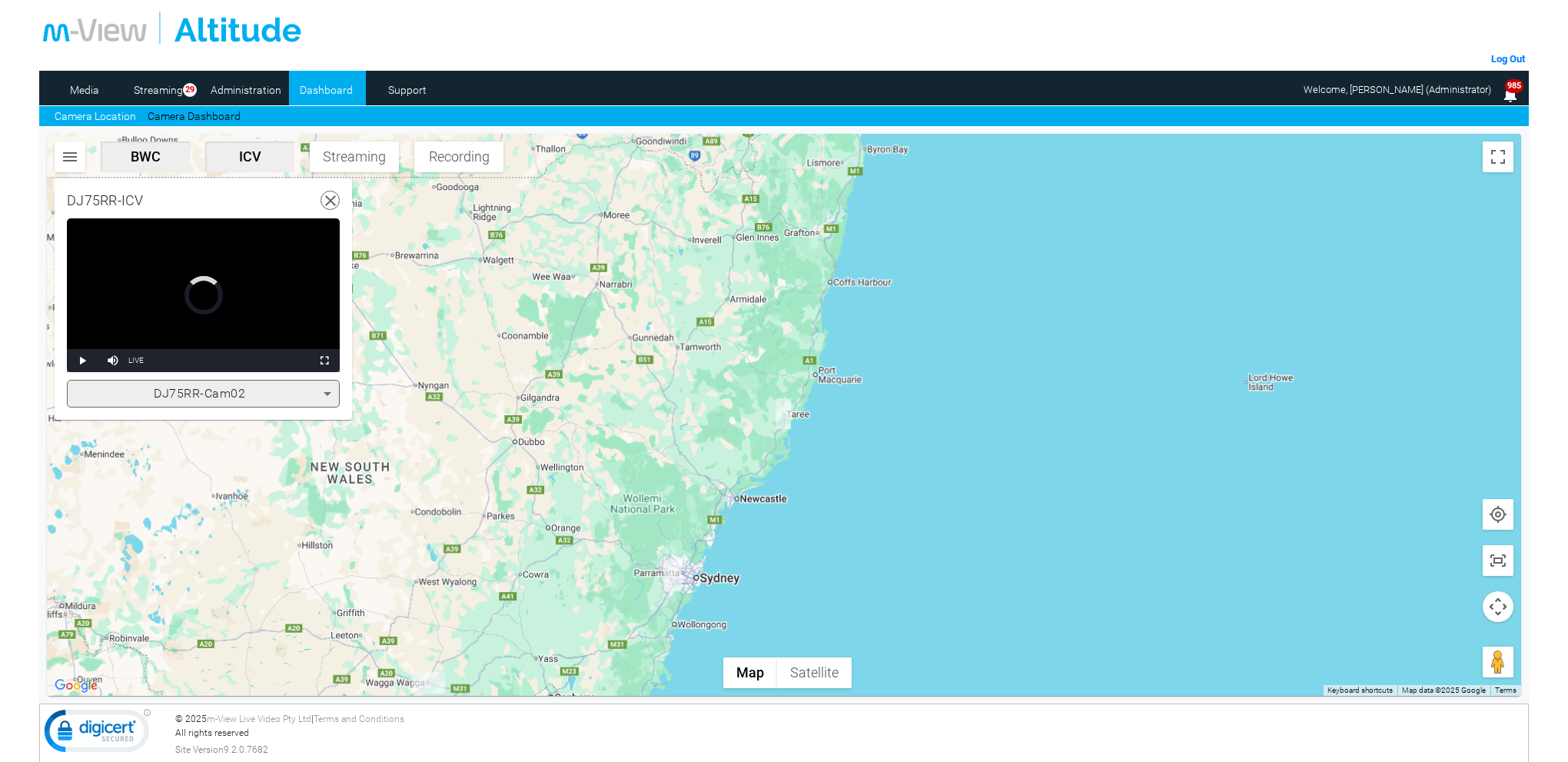
click at [325, 387] on icon at bounding box center [327, 393] width 18 height 18
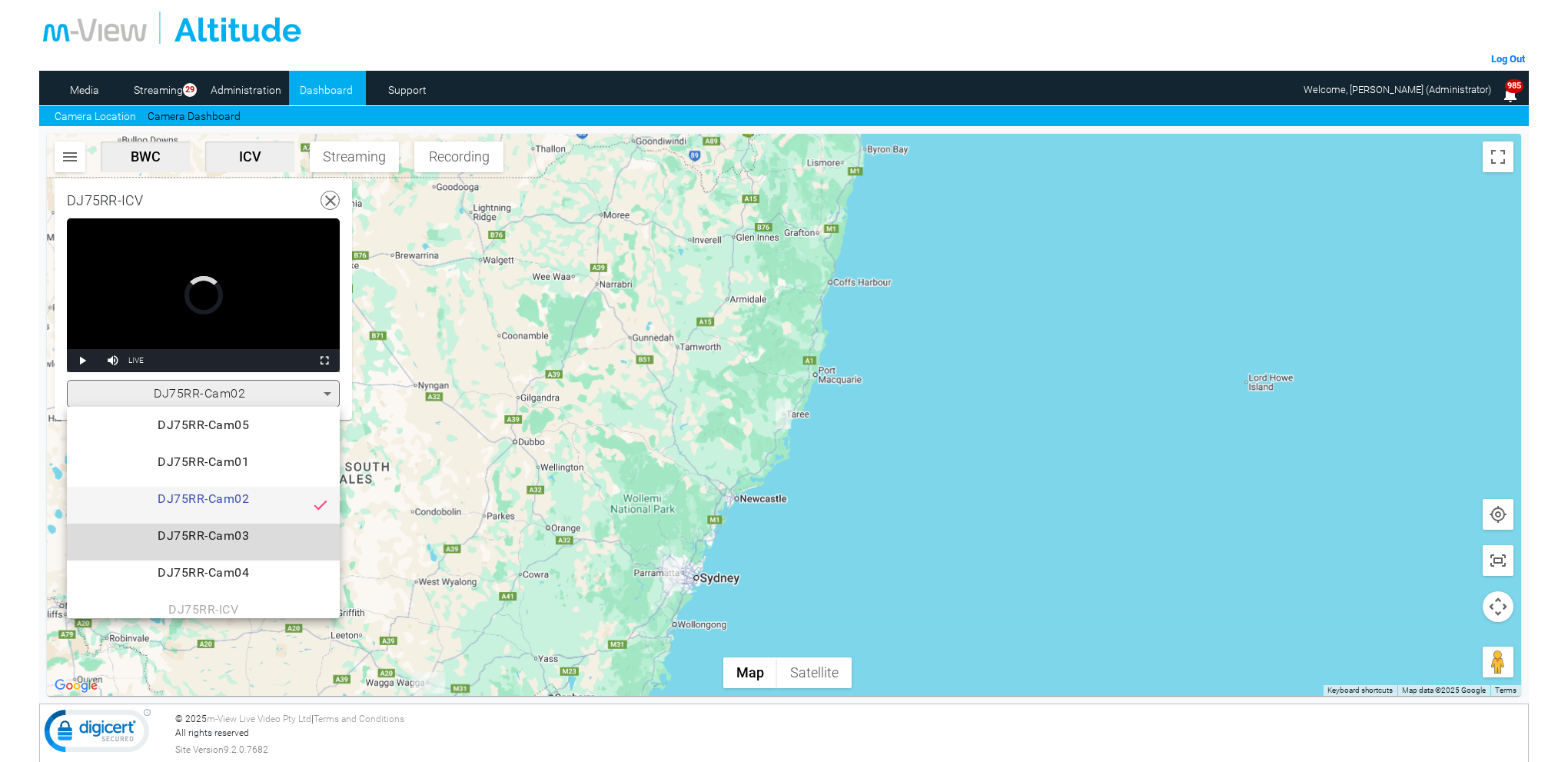
click at [243, 532] on span "DJ75RR-Cam03" at bounding box center [203, 542] width 248 height 30
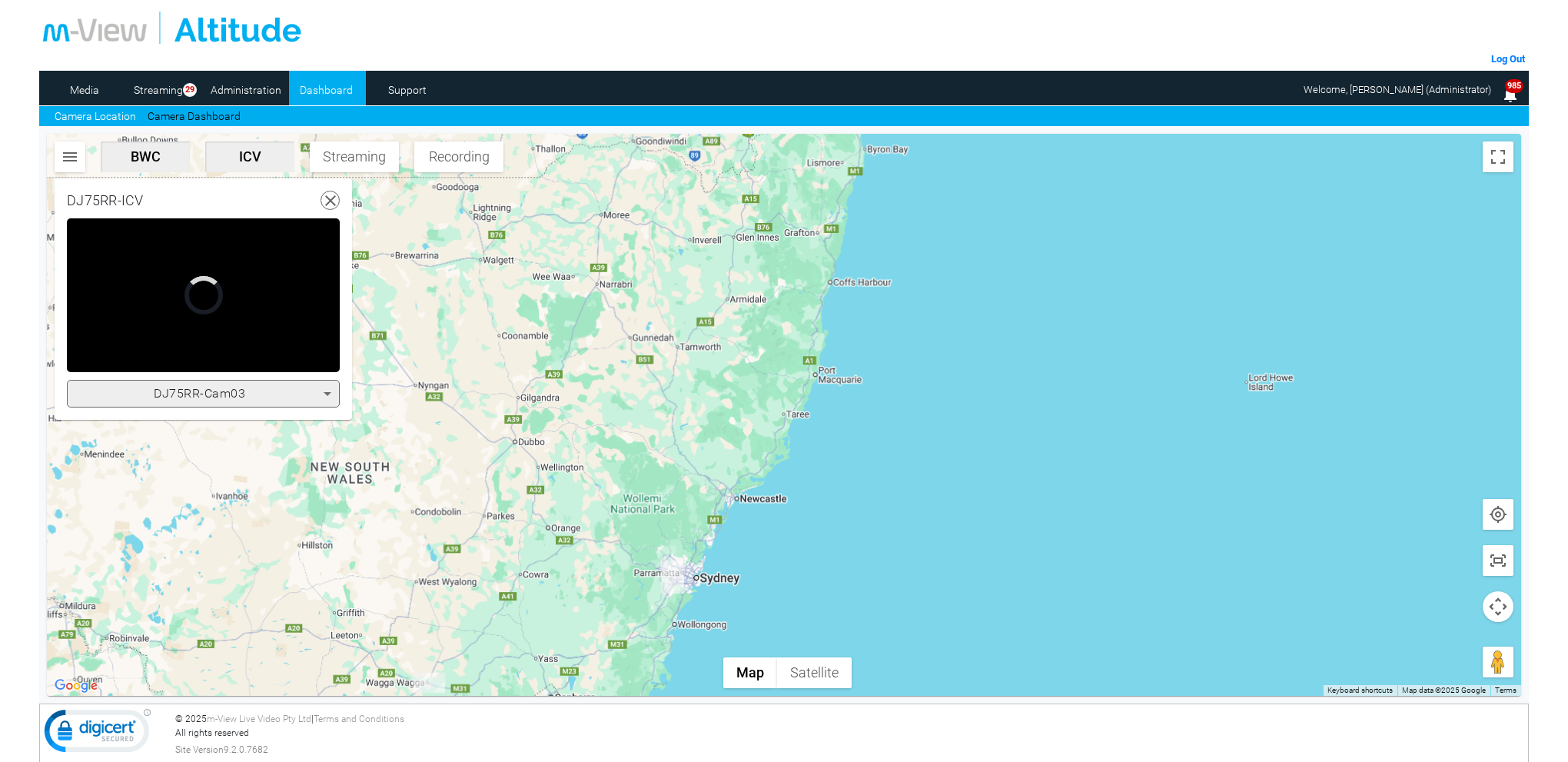
click at [336, 201] on icon at bounding box center [331, 201] width 19 height 19
